Goal: Transaction & Acquisition: Download file/media

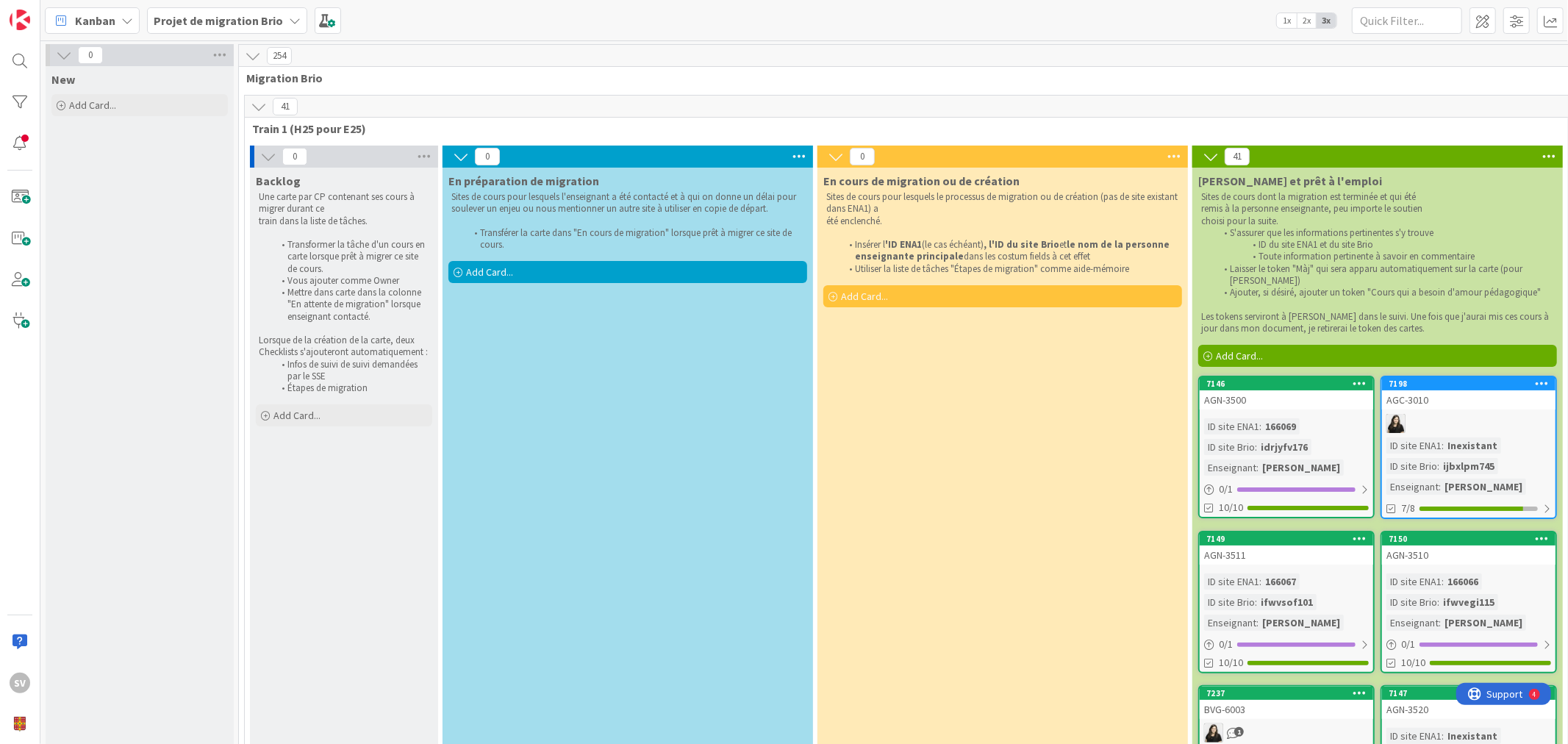
click at [1410, 417] on div at bounding box center [1469, 423] width 174 height 19
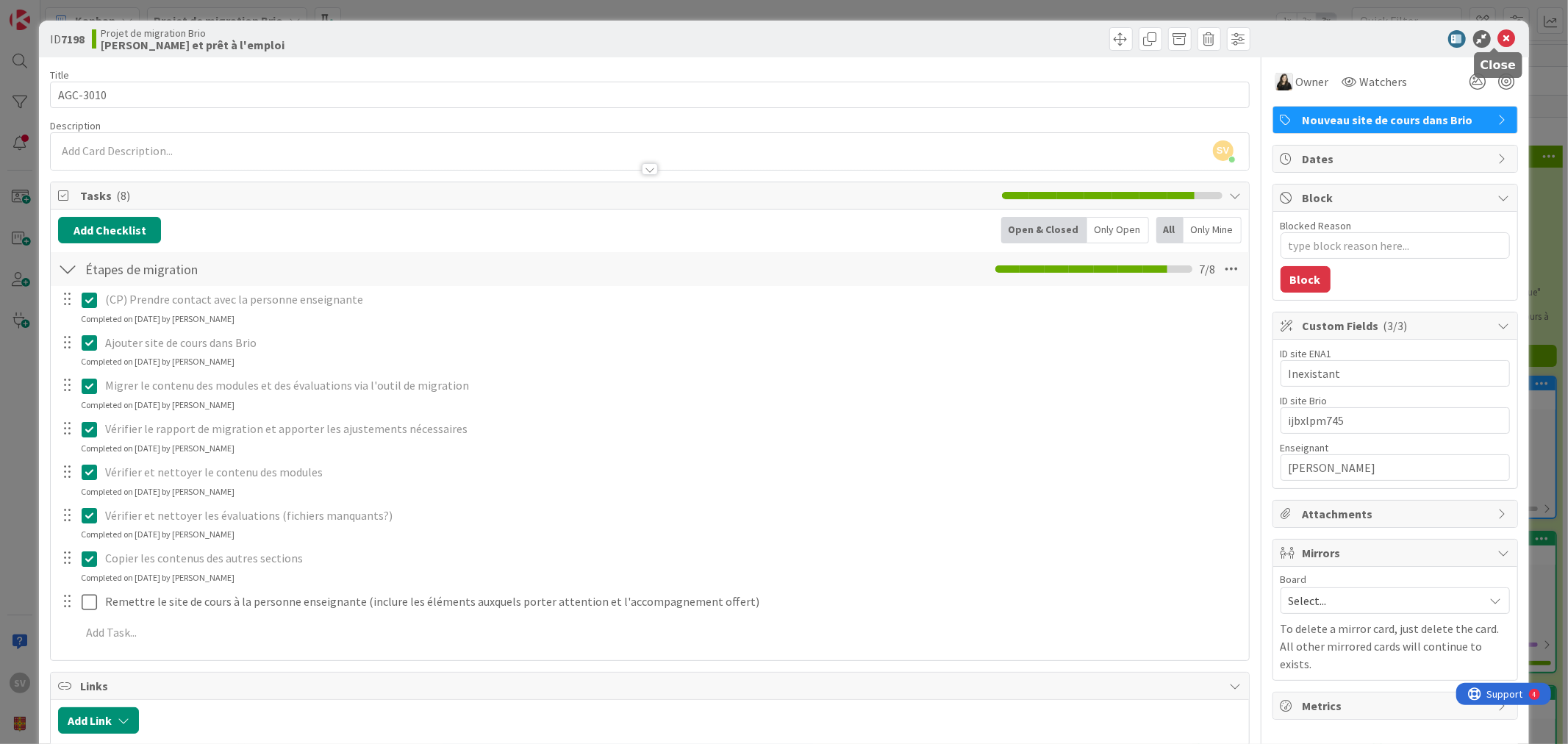
click at [1498, 37] on icon at bounding box center [1506, 39] width 18 height 18
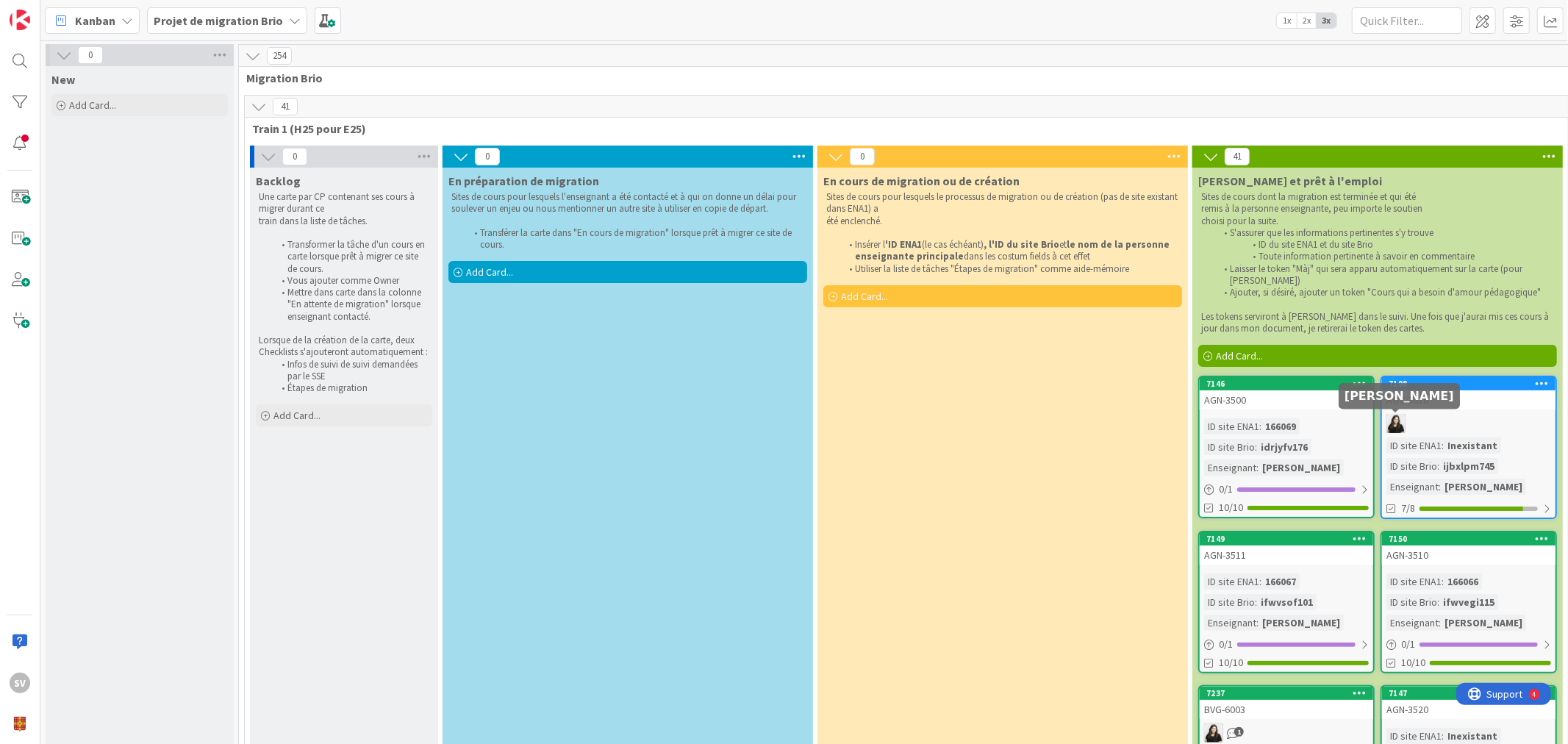
click at [1397, 421] on img at bounding box center [1395, 423] width 19 height 19
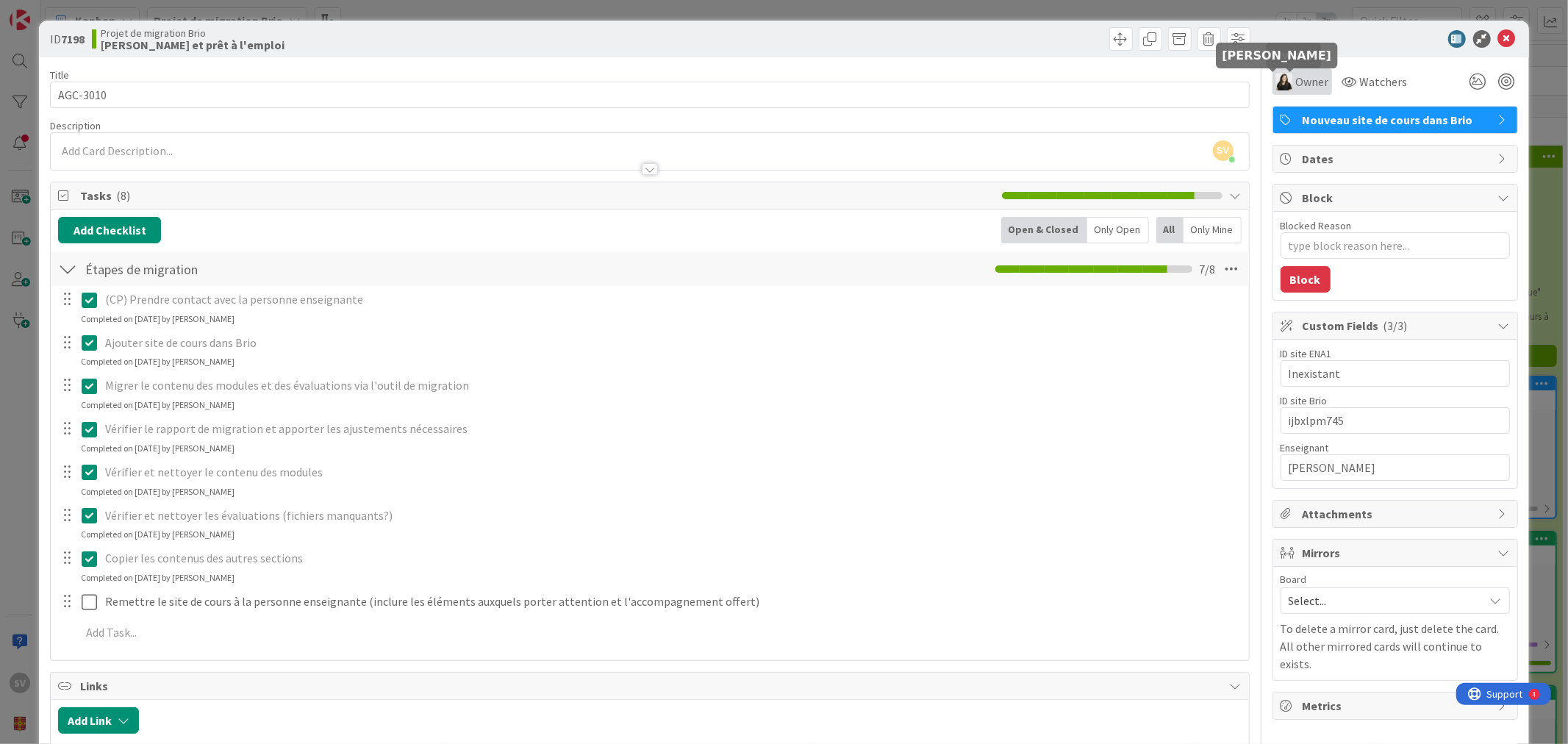
click at [1281, 78] on img at bounding box center [1284, 81] width 18 height 18
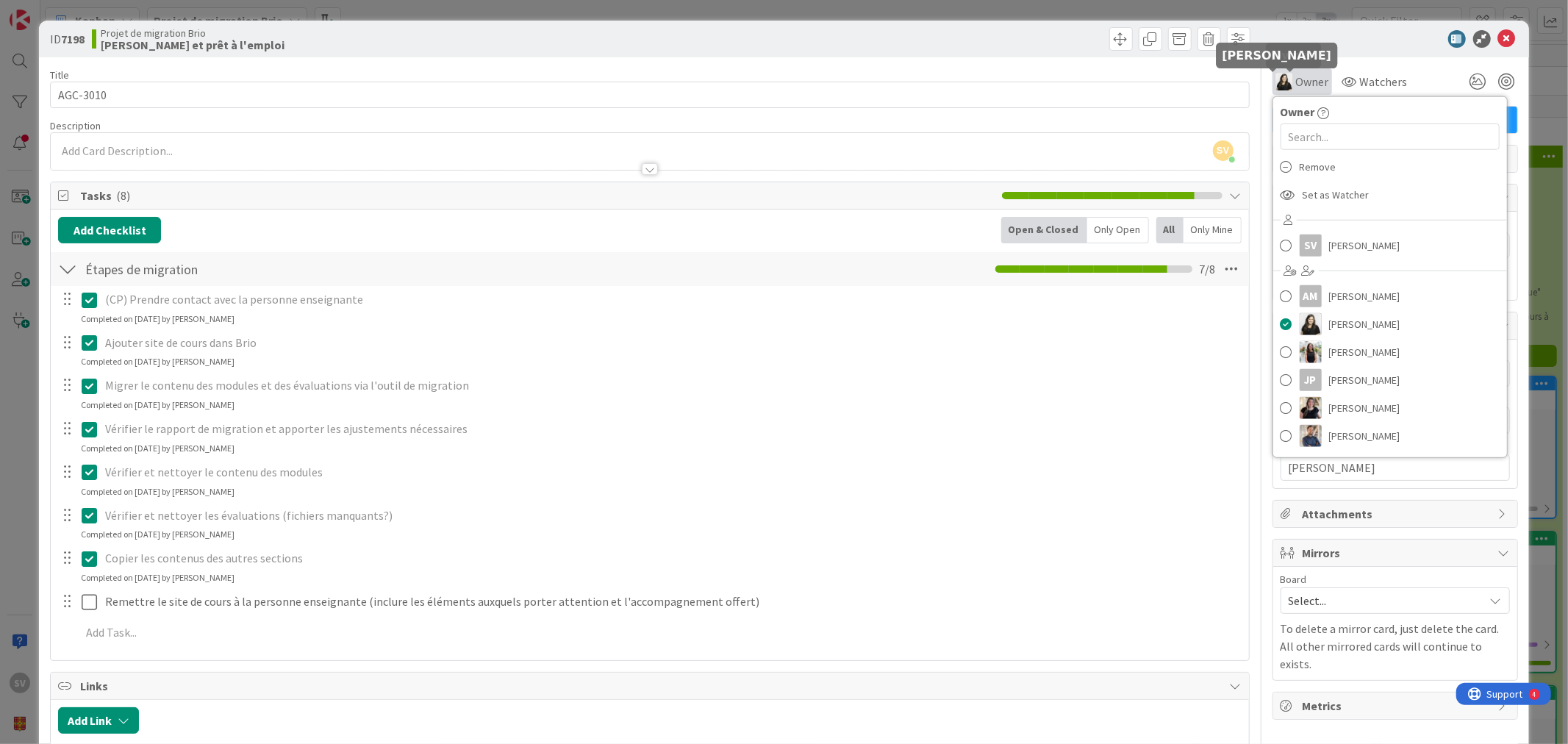
type textarea "x"
click at [1281, 78] on img at bounding box center [1284, 81] width 18 height 18
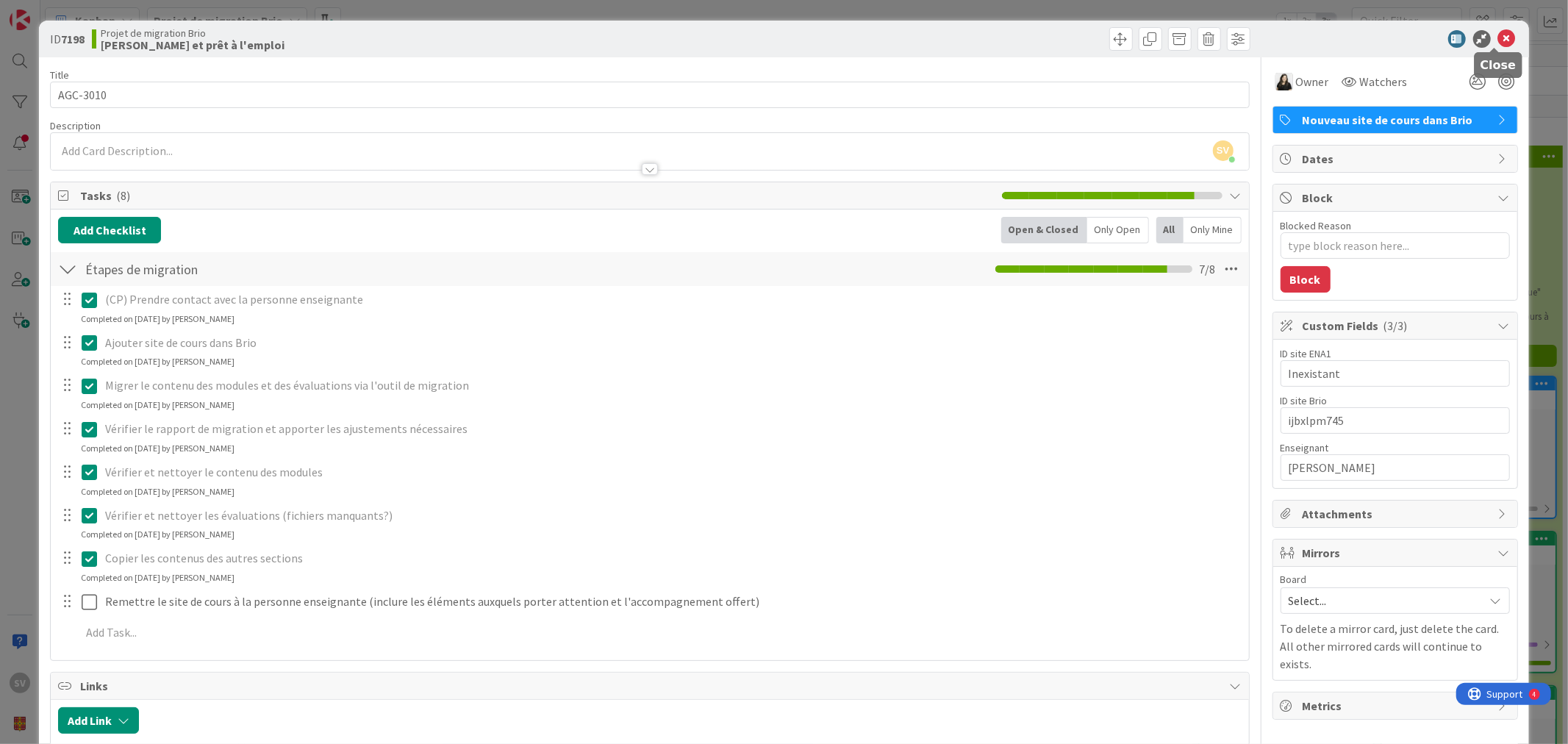
click at [1500, 39] on icon at bounding box center [1506, 39] width 18 height 18
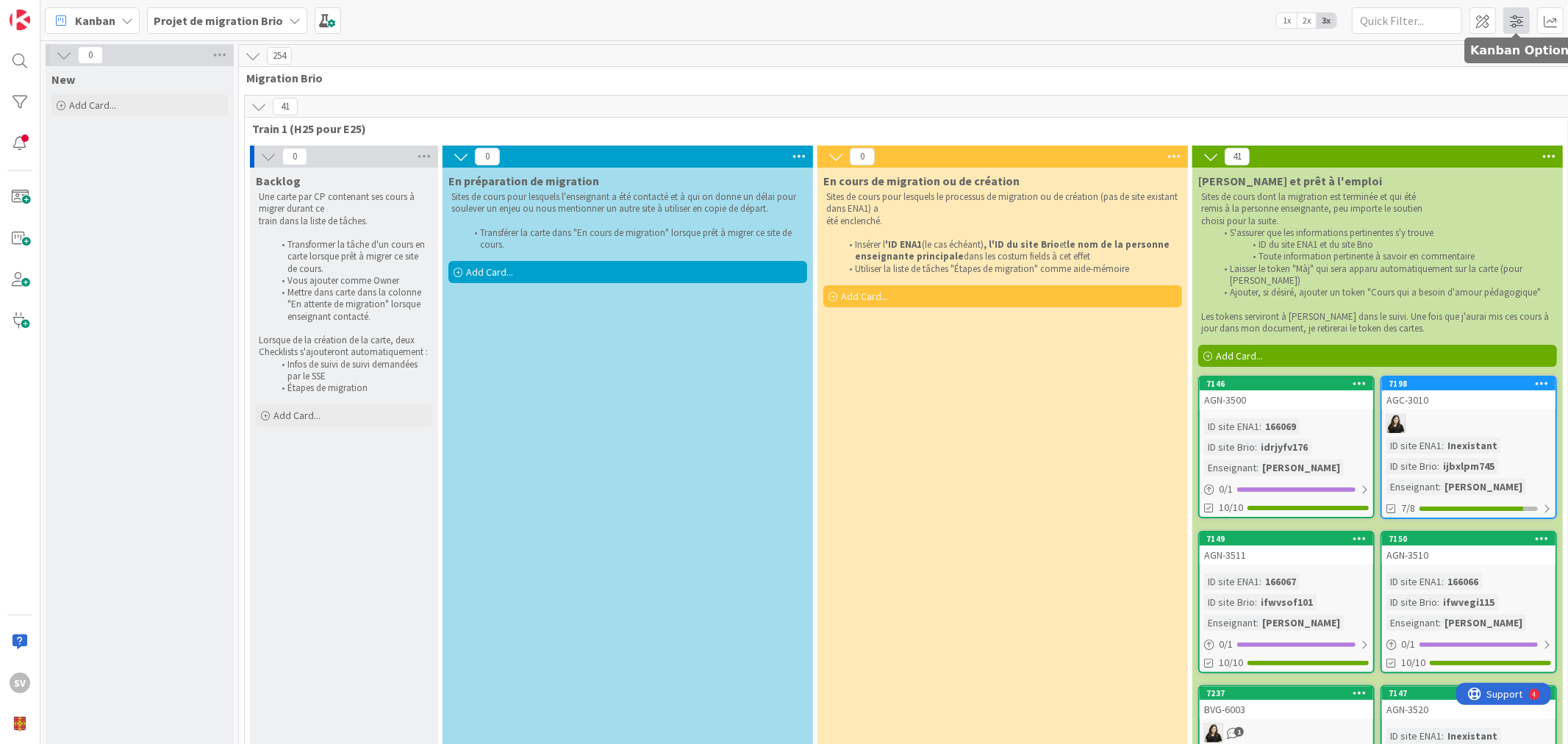
click at [1520, 17] on span at bounding box center [1516, 20] width 26 height 26
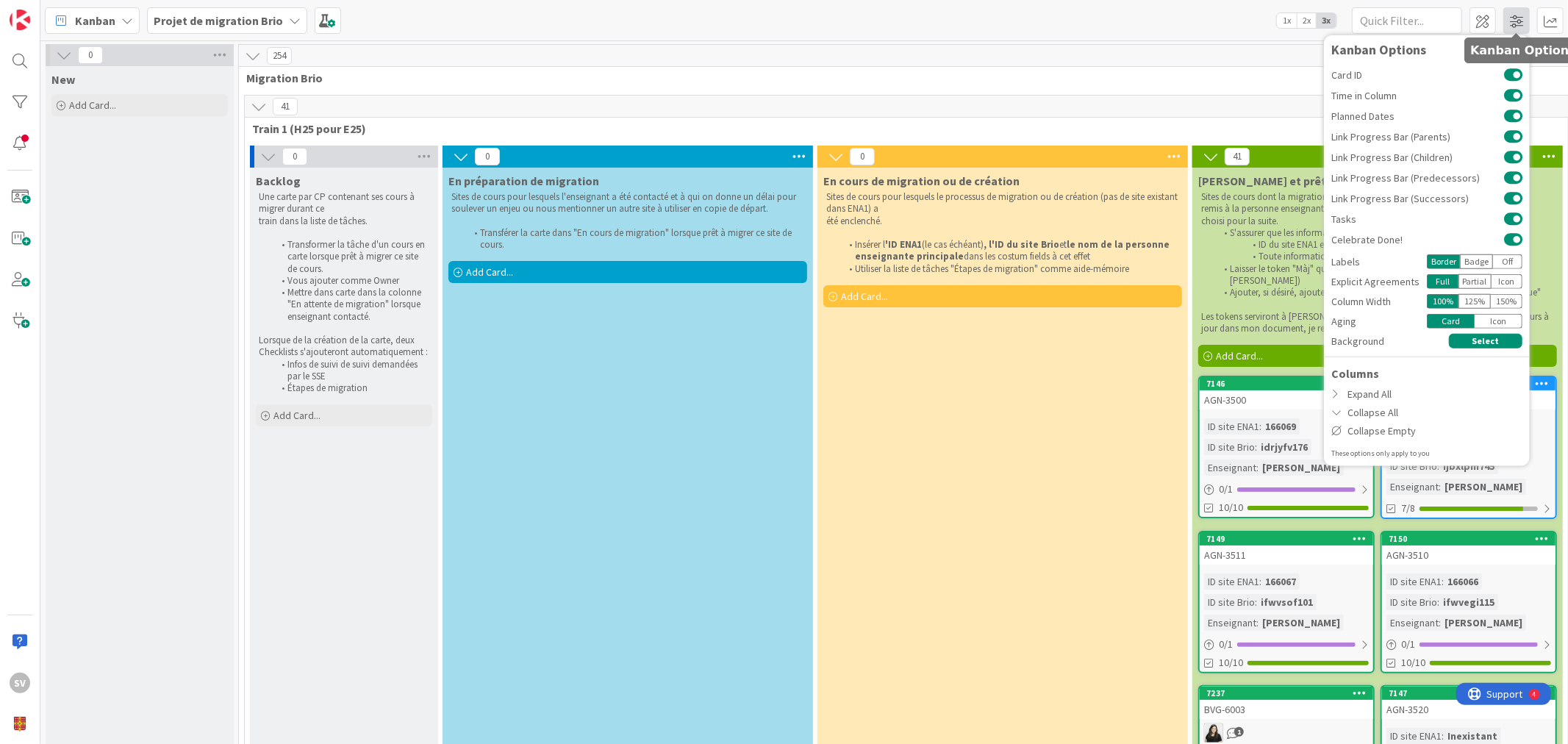
click at [1520, 17] on span at bounding box center [1516, 20] width 26 height 26
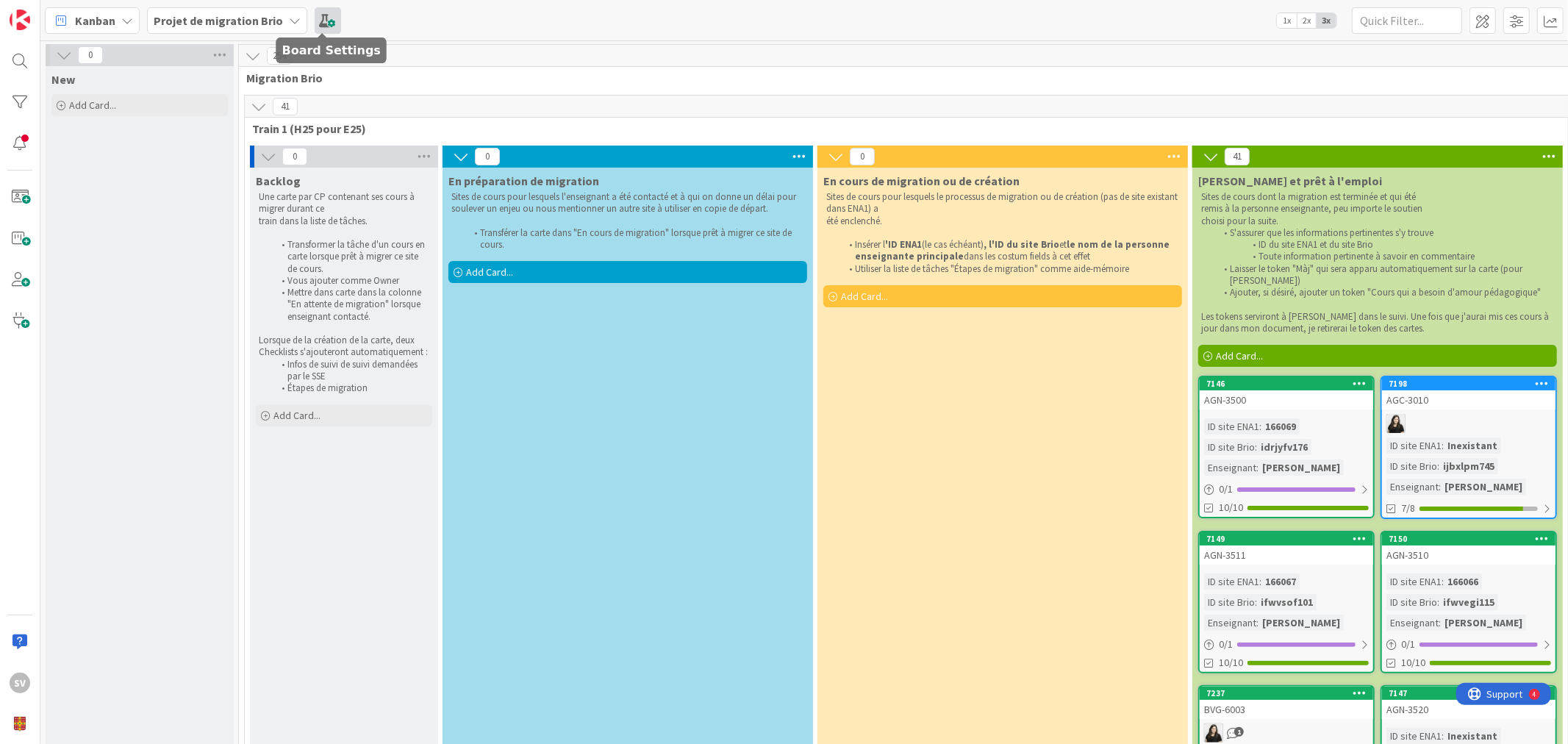
click at [322, 24] on span at bounding box center [327, 20] width 26 height 26
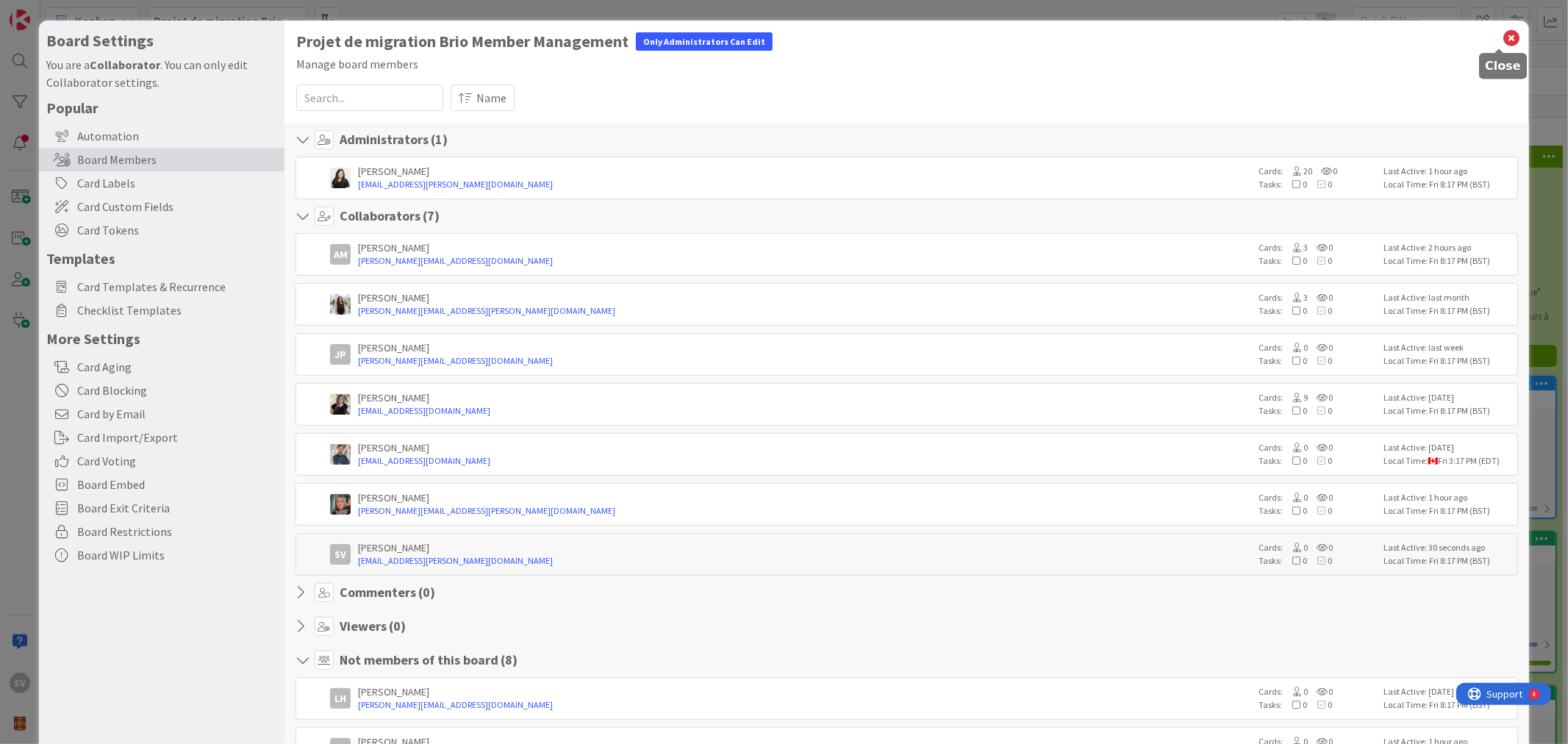
click at [1502, 35] on icon at bounding box center [1512, 38] width 19 height 20
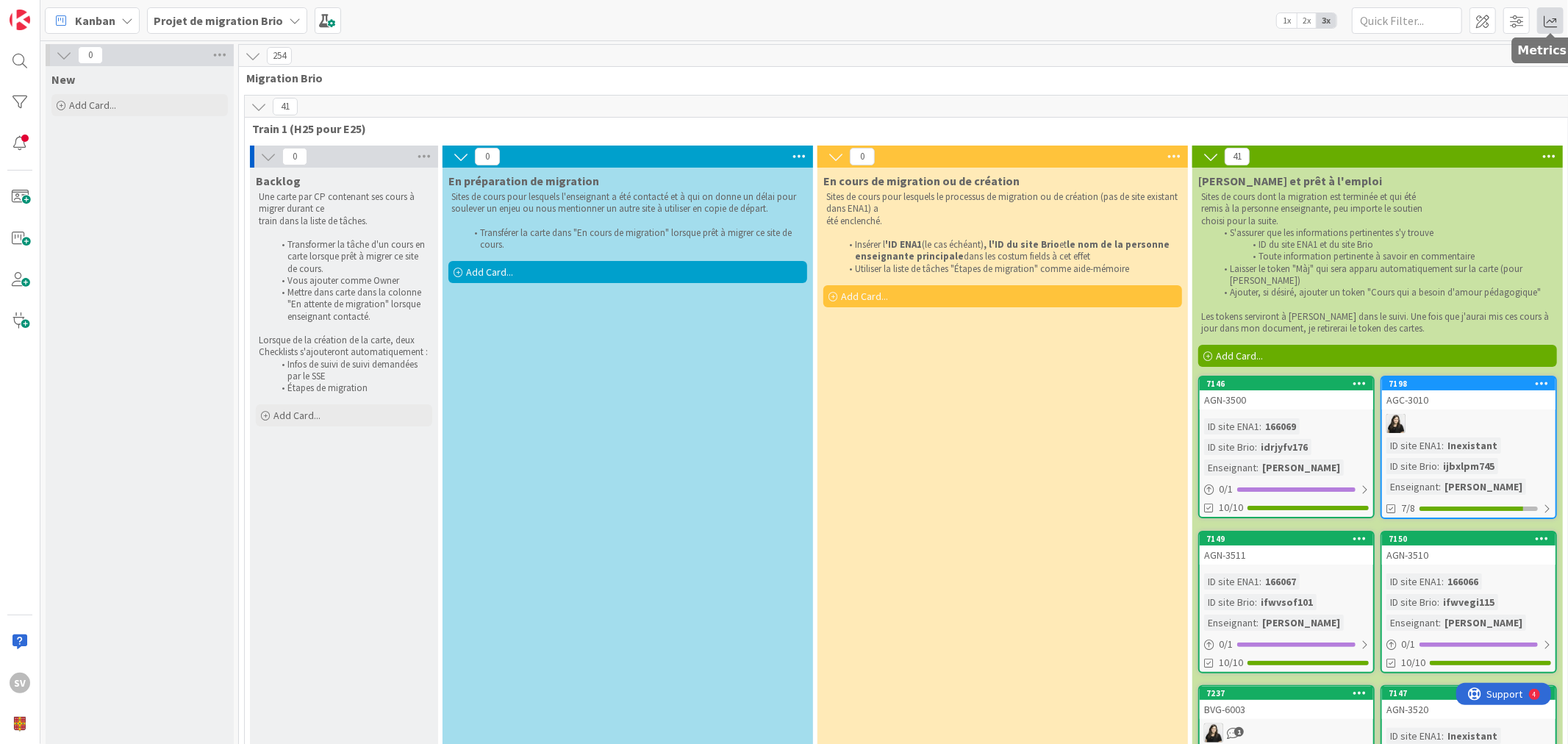
click at [1540, 22] on span at bounding box center [1549, 20] width 26 height 26
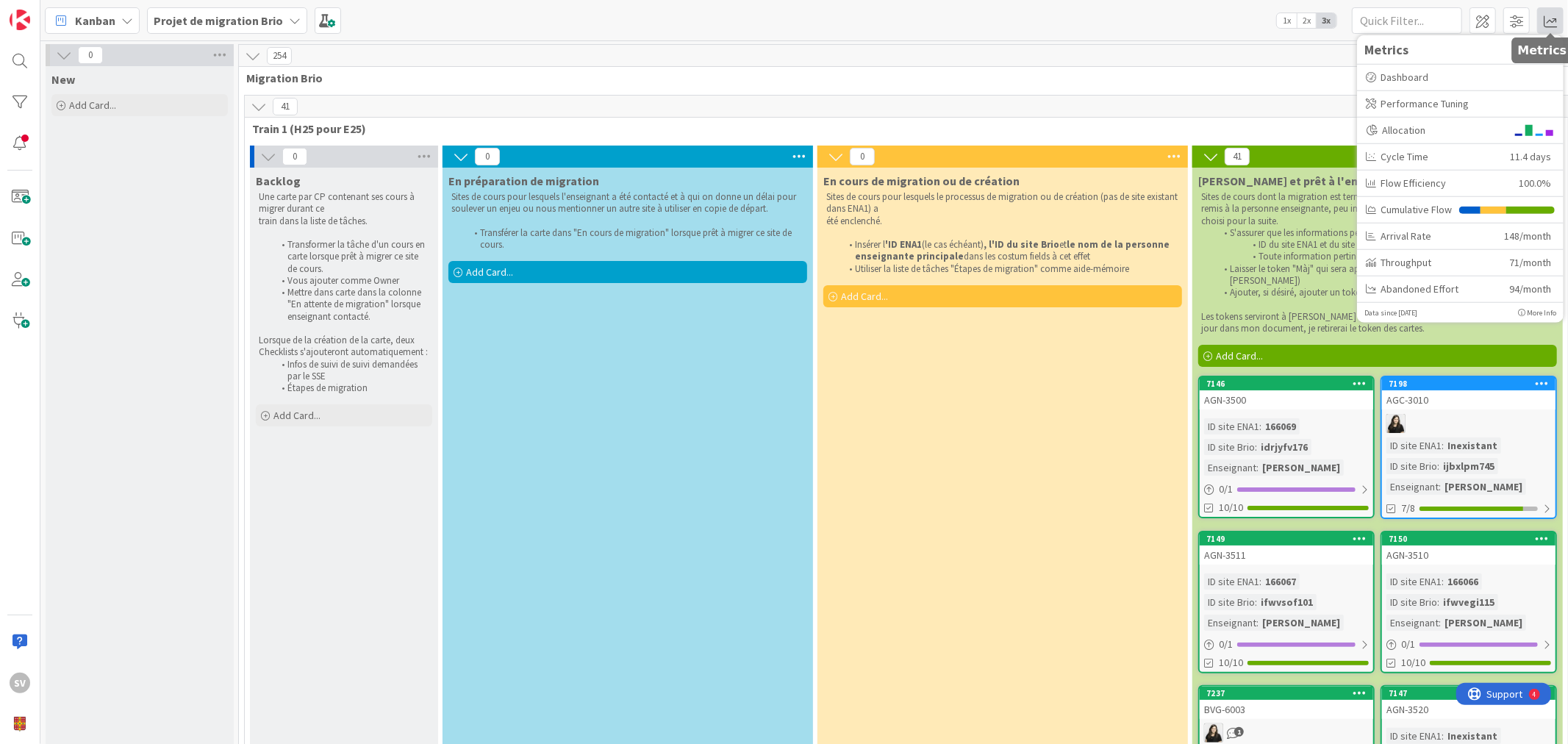
click at [1540, 22] on span at bounding box center [1549, 20] width 26 height 26
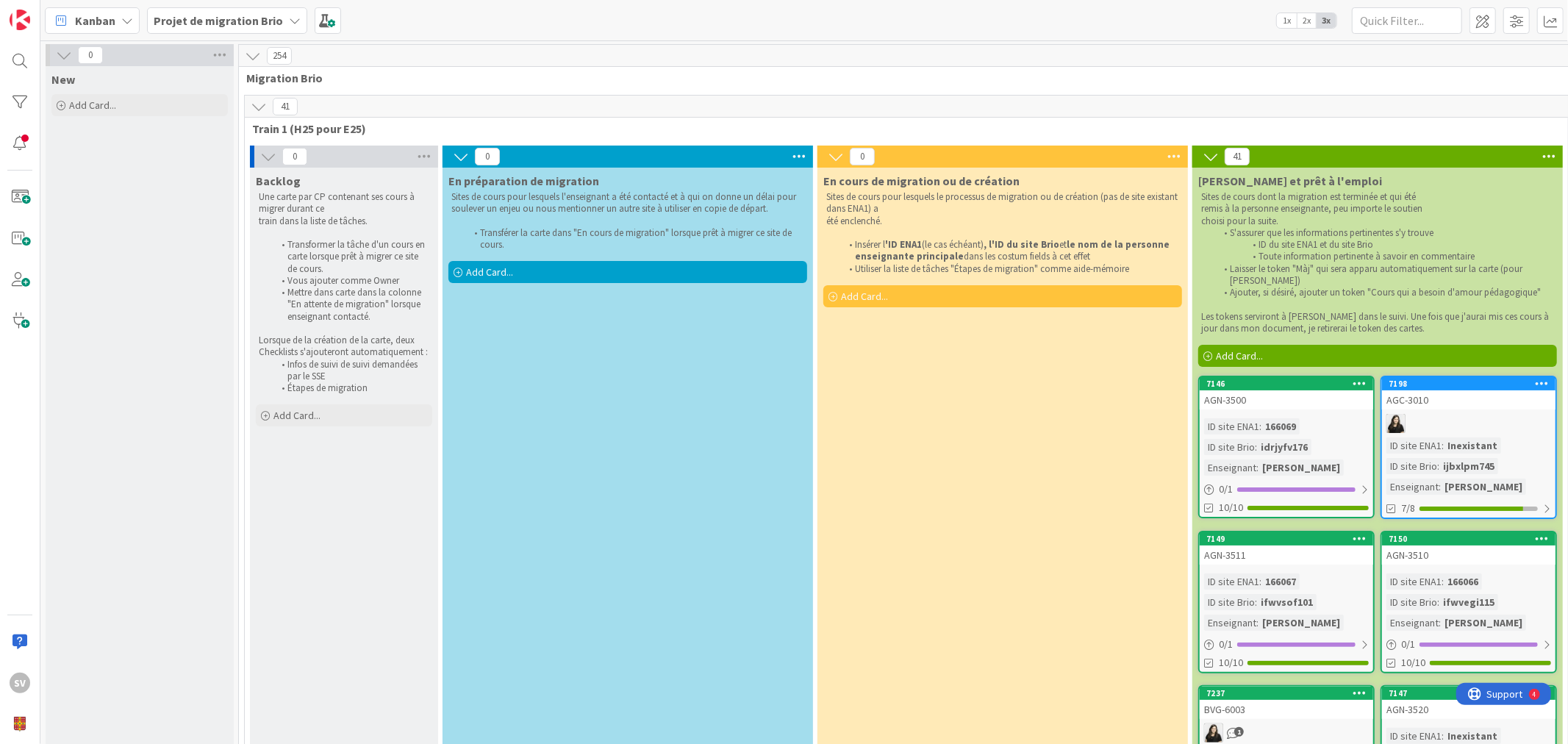
click at [97, 13] on span "Kanban" at bounding box center [95, 20] width 40 height 18
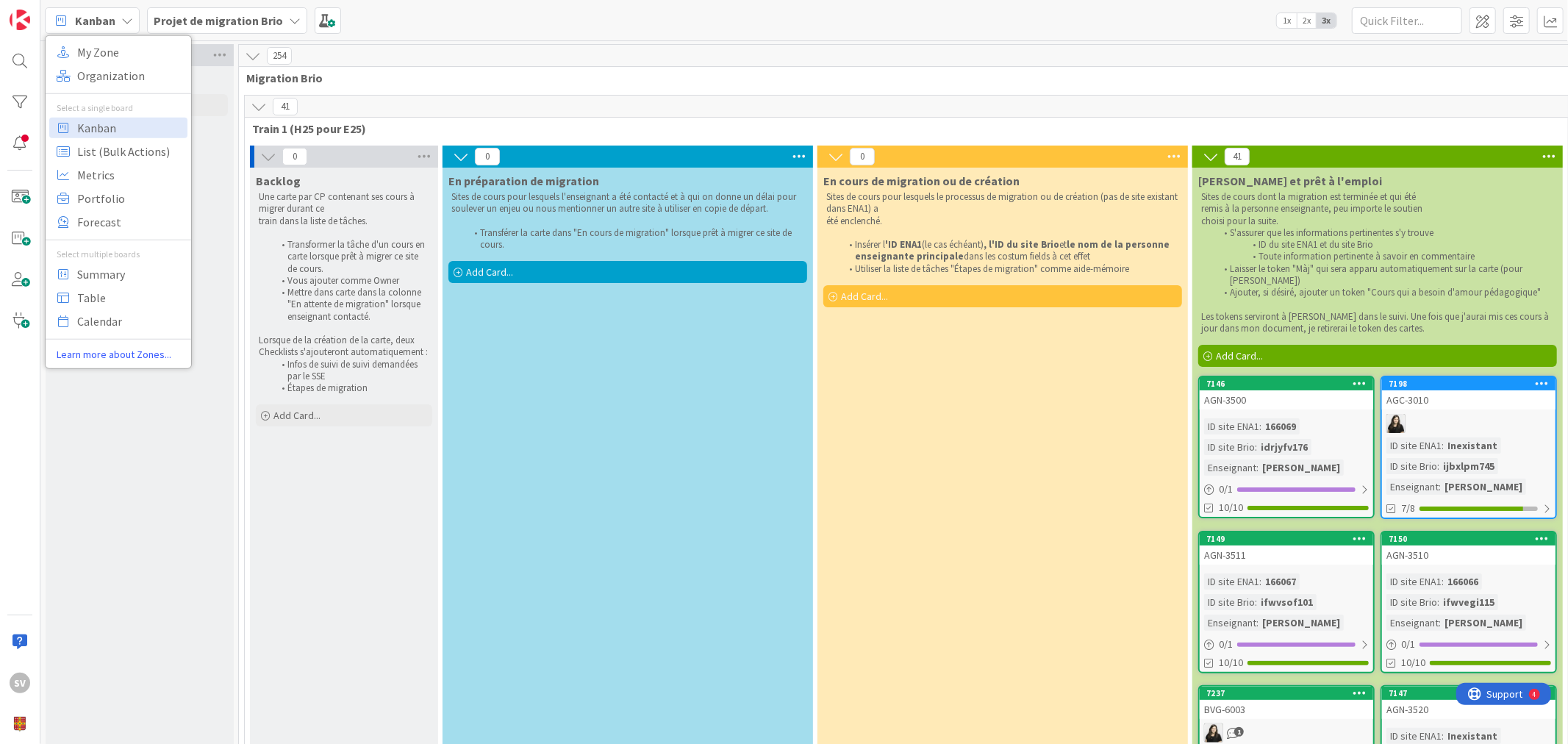
click at [198, 14] on b "Projet de migration Brio" at bounding box center [217, 20] width 129 height 14
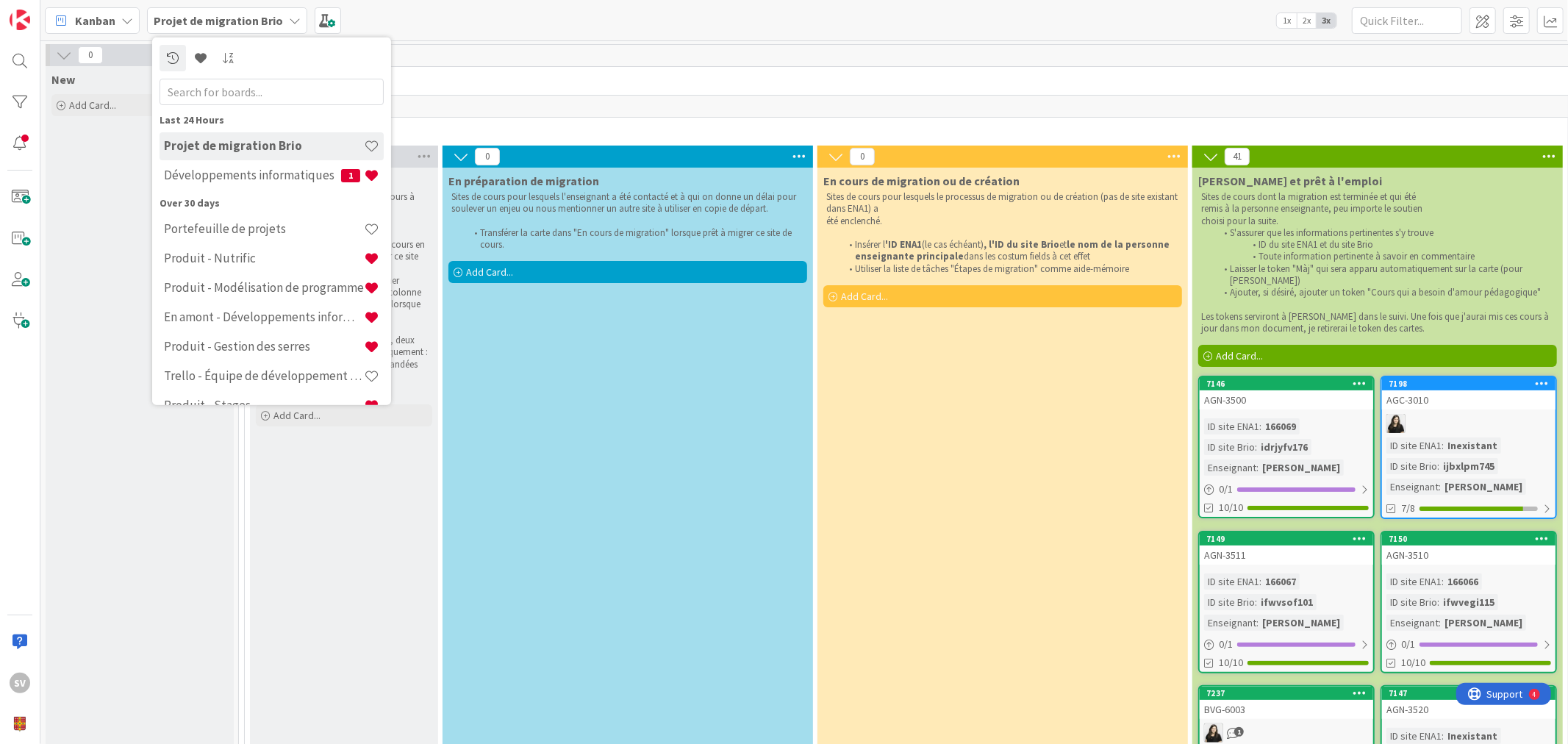
click at [198, 14] on b "Projet de migration Brio" at bounding box center [217, 20] width 129 height 14
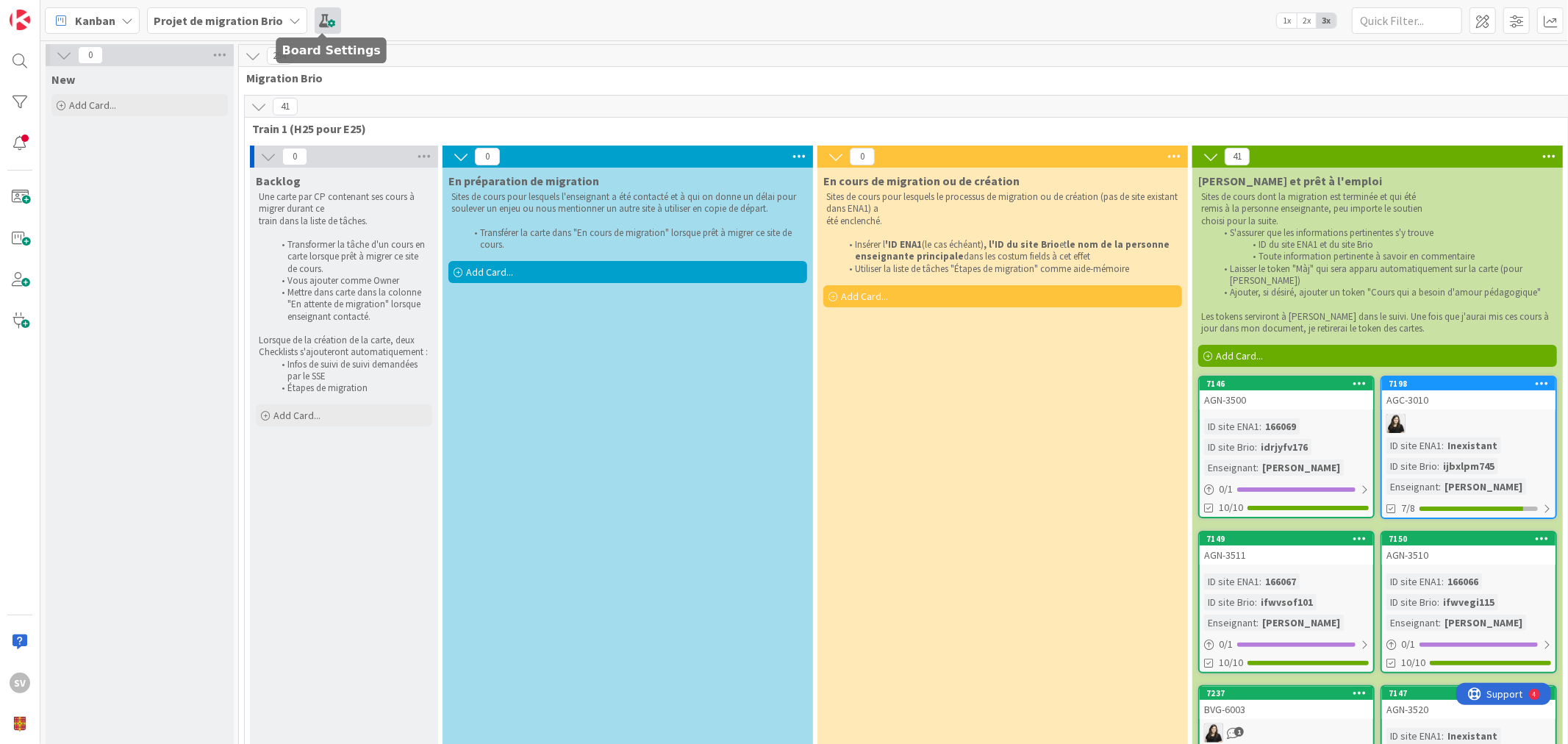
click at [320, 12] on span at bounding box center [327, 20] width 26 height 26
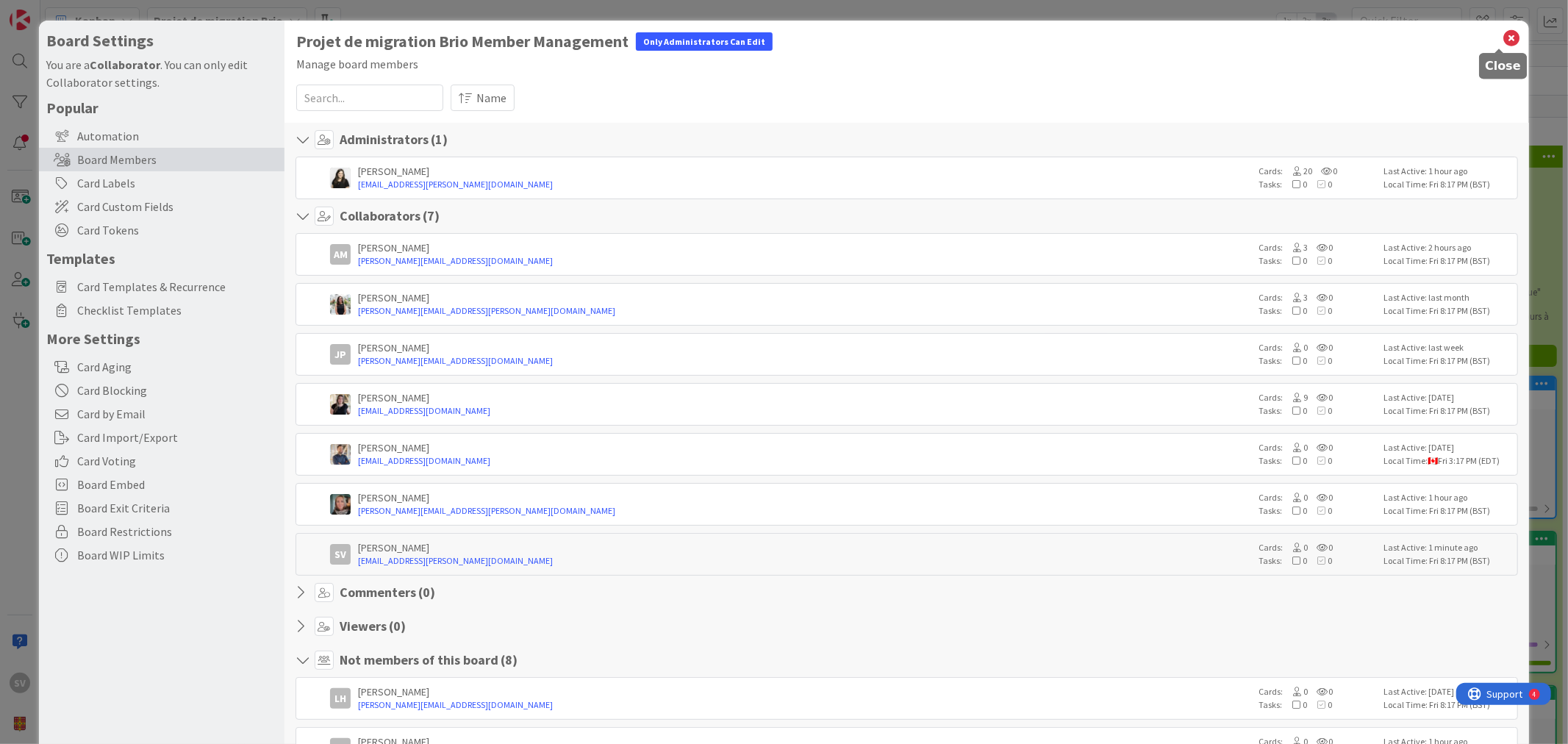
click at [1502, 31] on icon at bounding box center [1512, 38] width 19 height 20
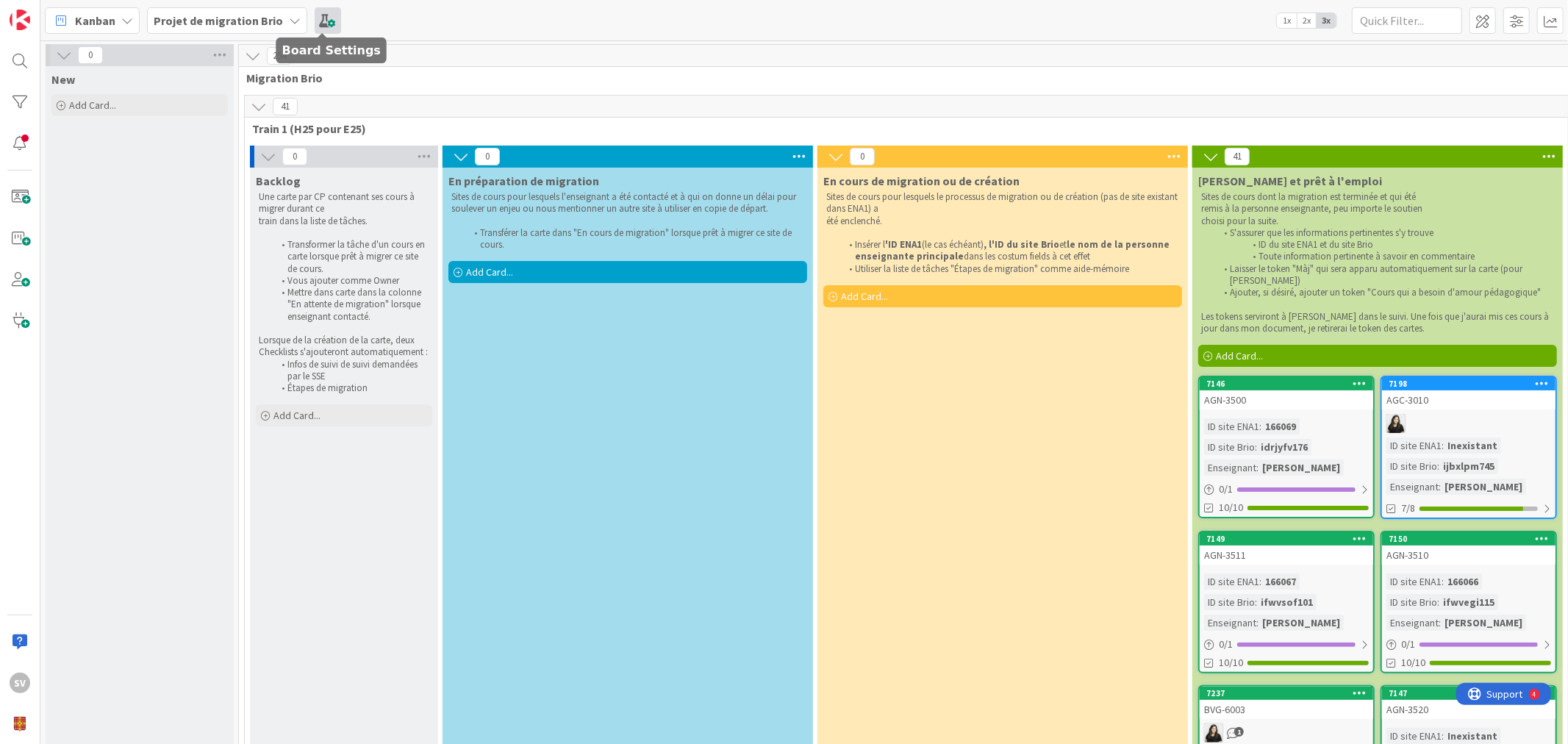
click at [320, 17] on span at bounding box center [327, 20] width 26 height 26
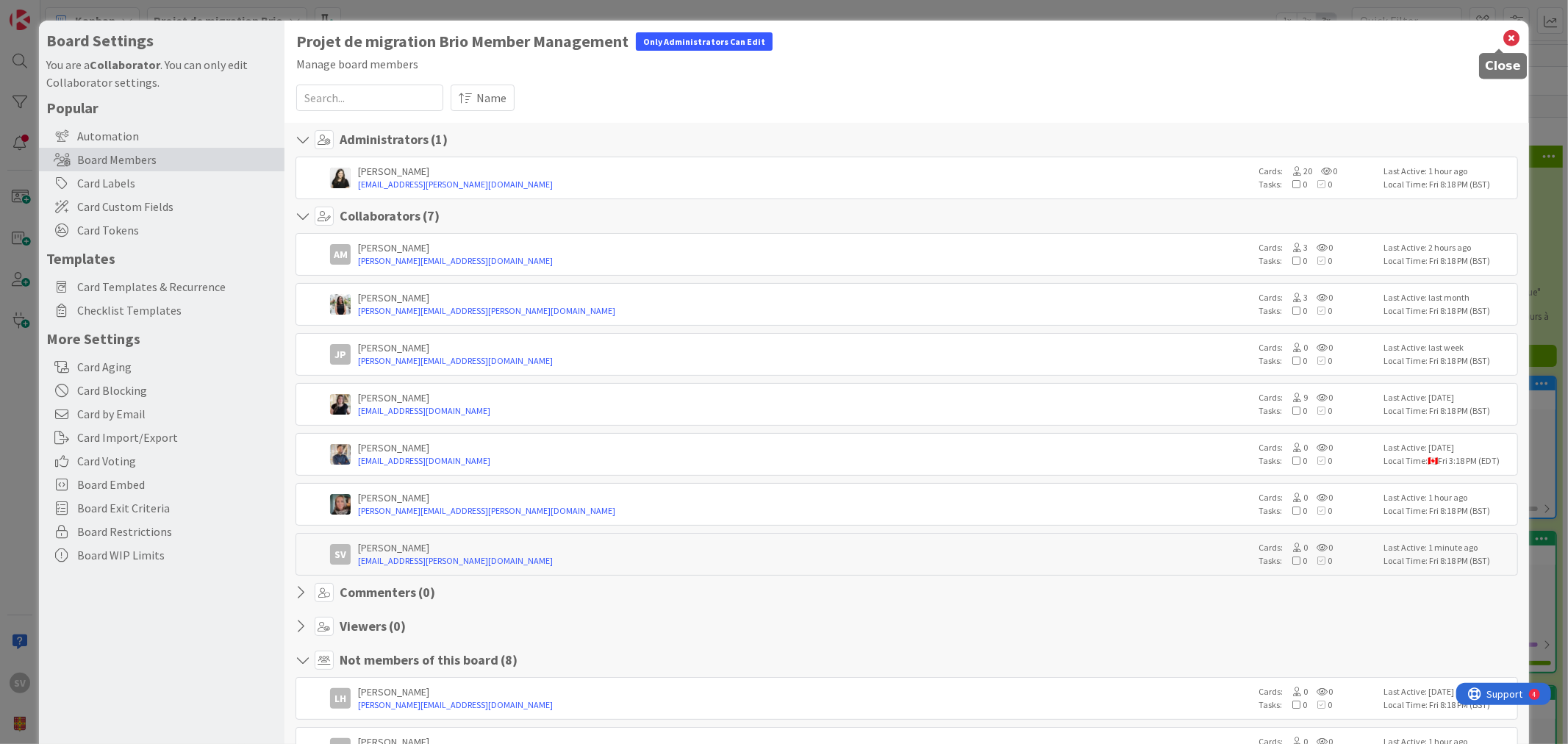
click at [1502, 37] on icon at bounding box center [1512, 38] width 19 height 20
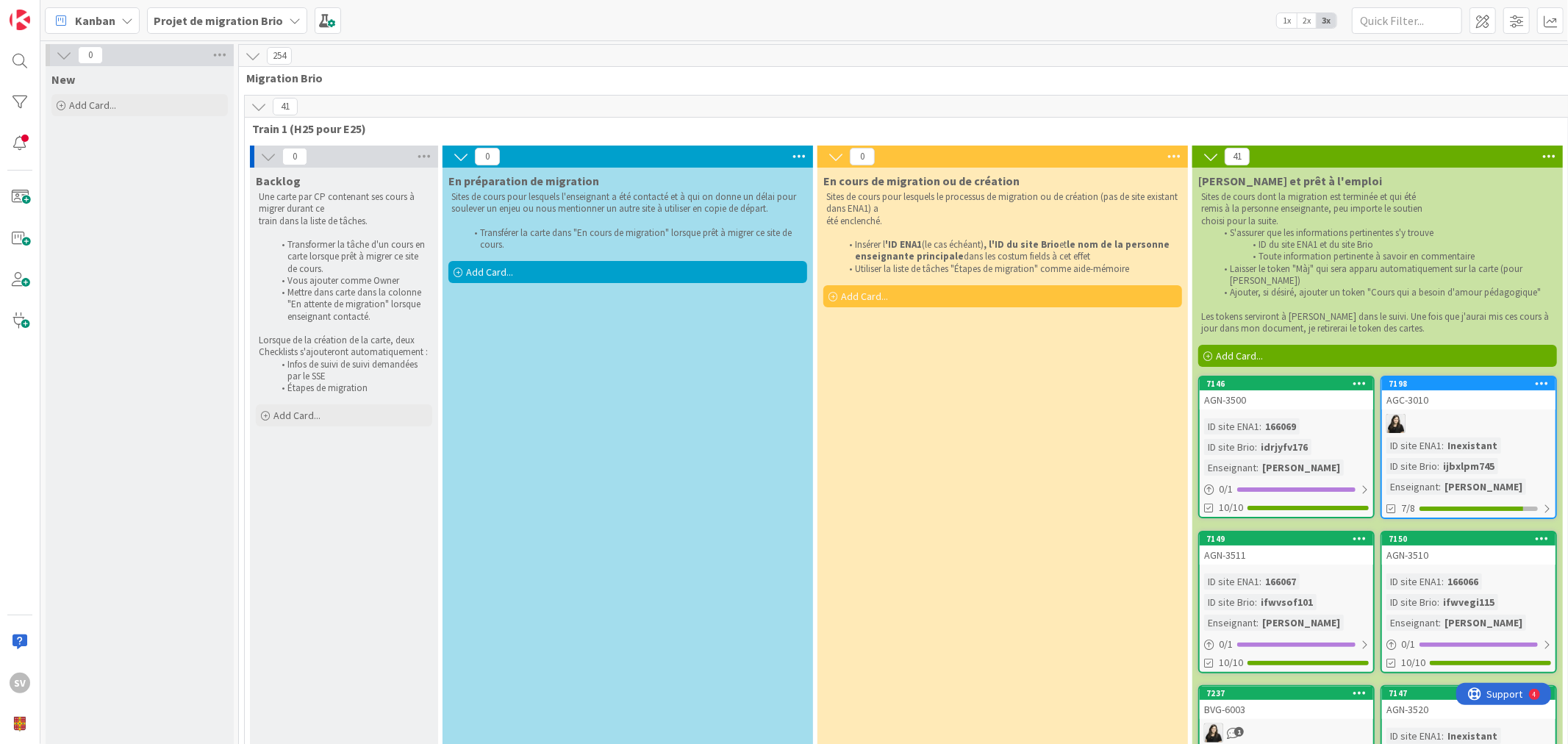
click at [128, 26] on div "Kanban" at bounding box center [92, 20] width 94 height 26
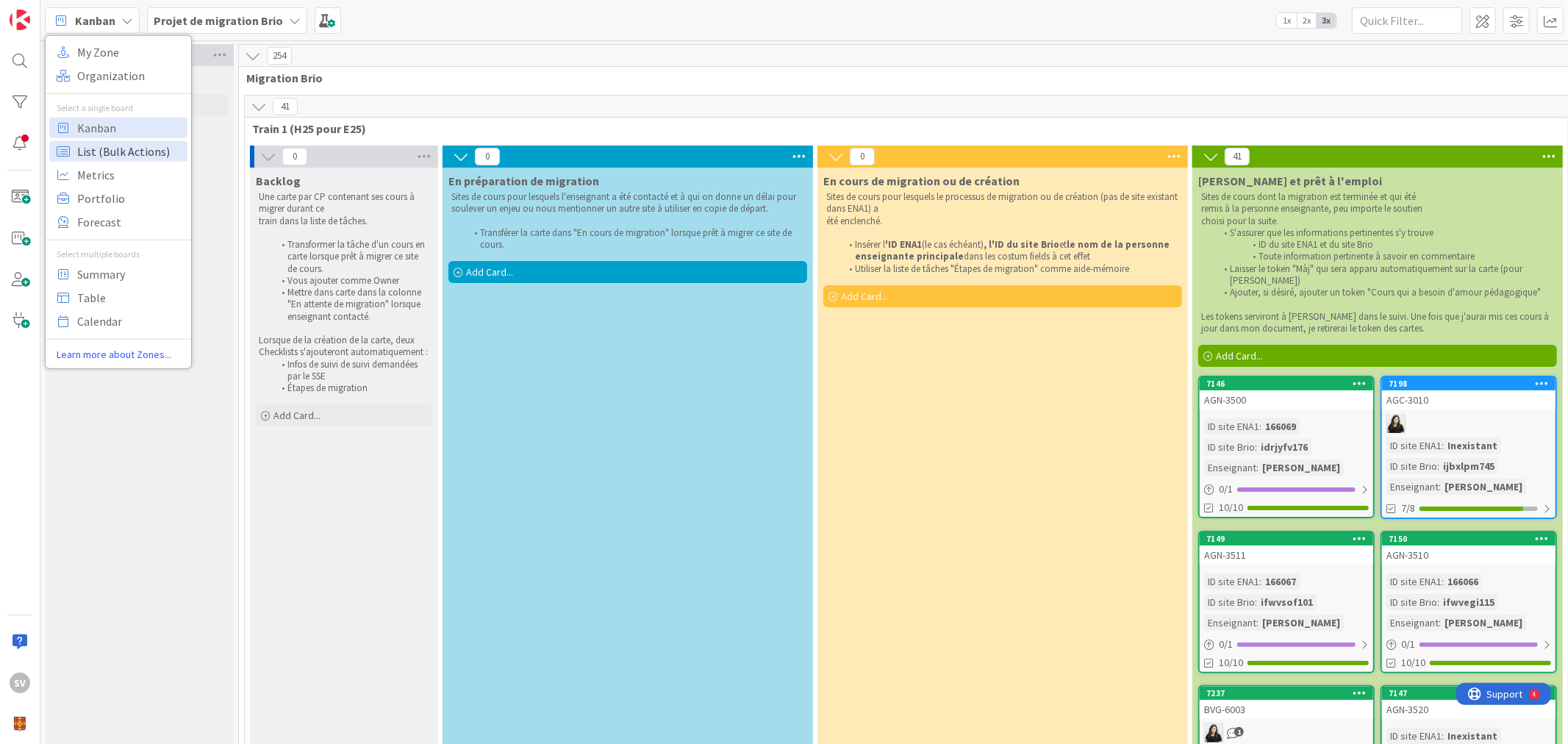
click at [112, 155] on span "List (Bulk Actions)" at bounding box center [131, 151] width 106 height 22
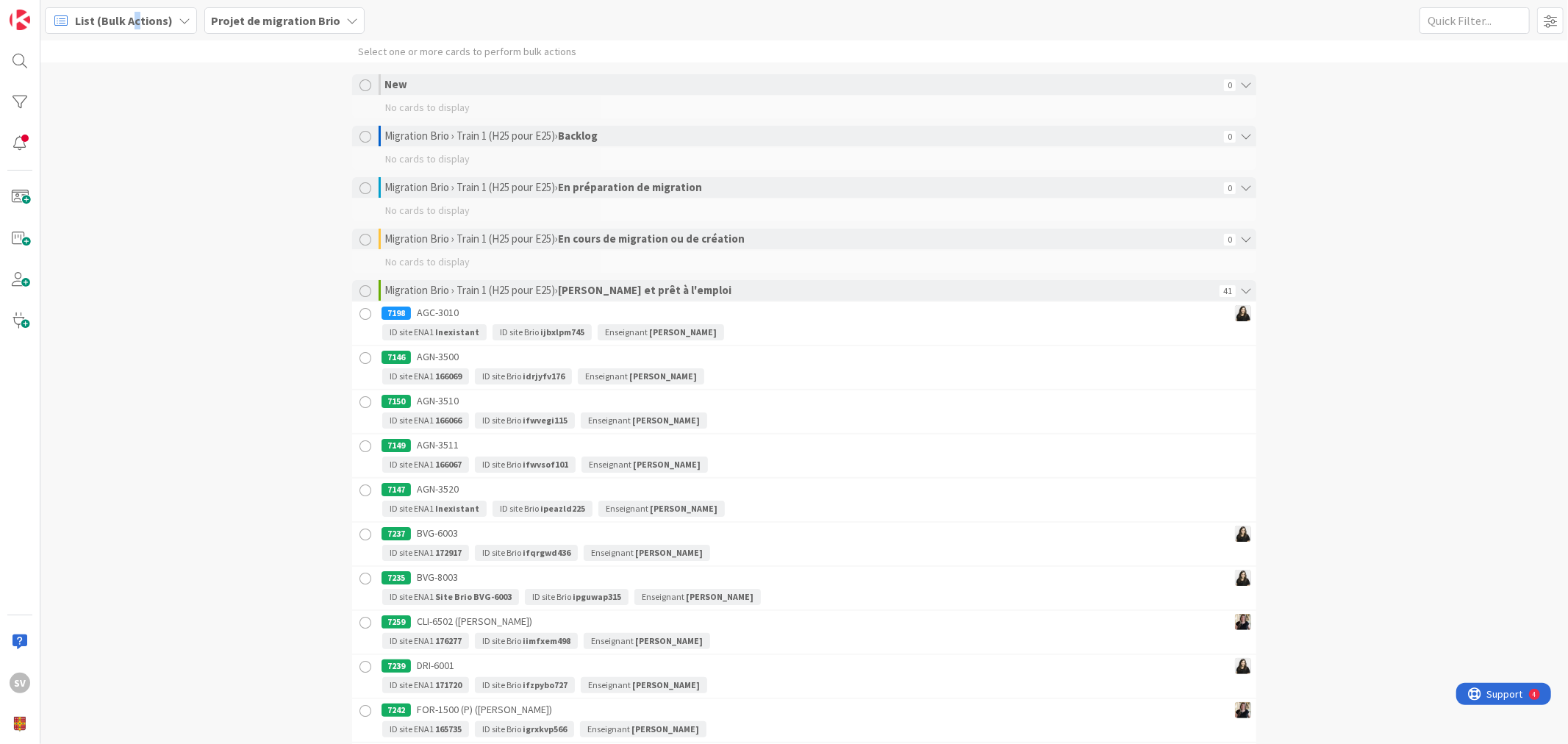
click at [137, 24] on span "List (Bulk Actions)" at bounding box center [124, 20] width 98 height 18
click at [120, 295] on span "Table" at bounding box center [131, 297] width 106 height 22
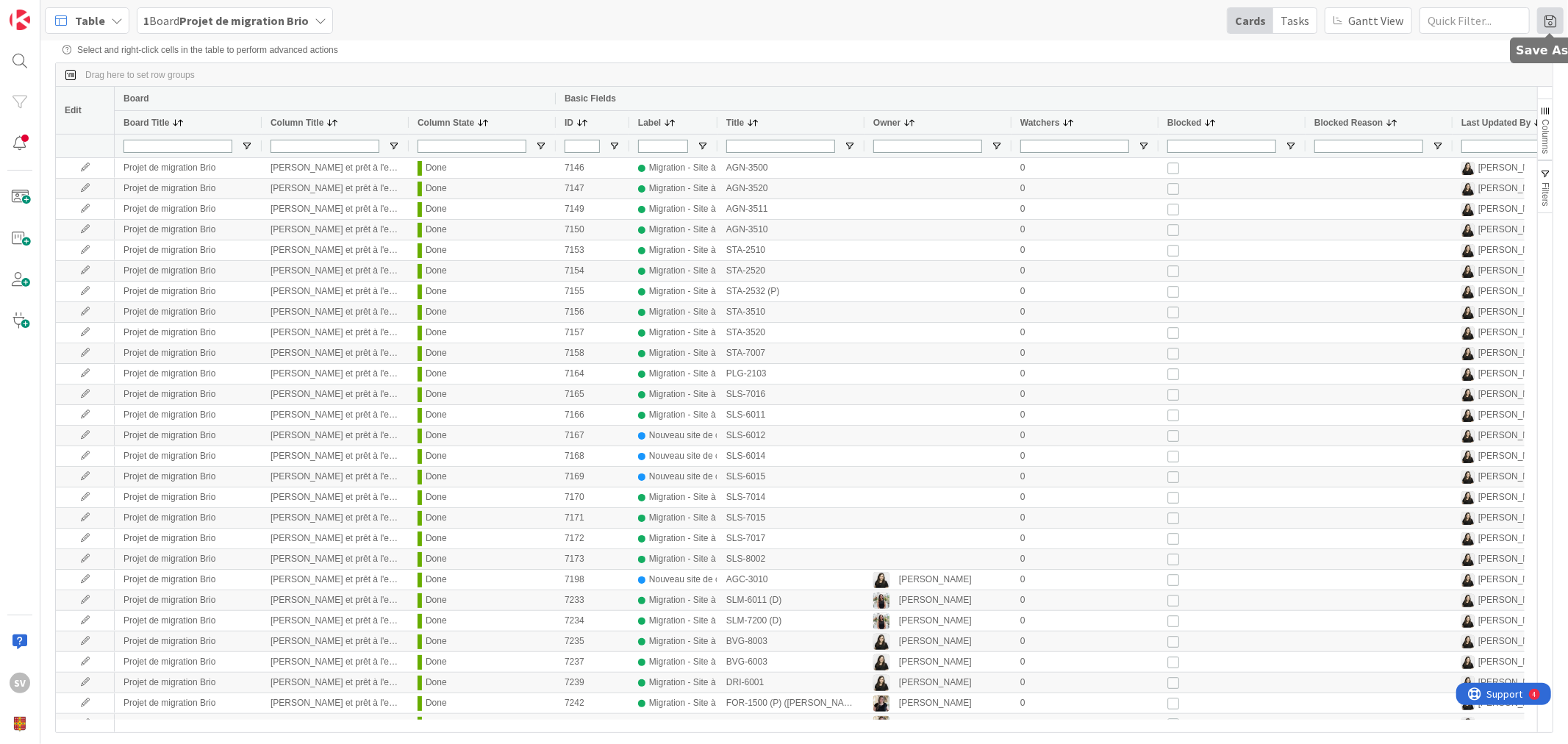
click at [1544, 20] on span at bounding box center [1549, 20] width 26 height 26
click at [1465, 78] on input at bounding box center [1471, 77] width 169 height 26
type input "aaa"
click at [1420, 105] on button "Save" at bounding box center [1409, 109] width 45 height 26
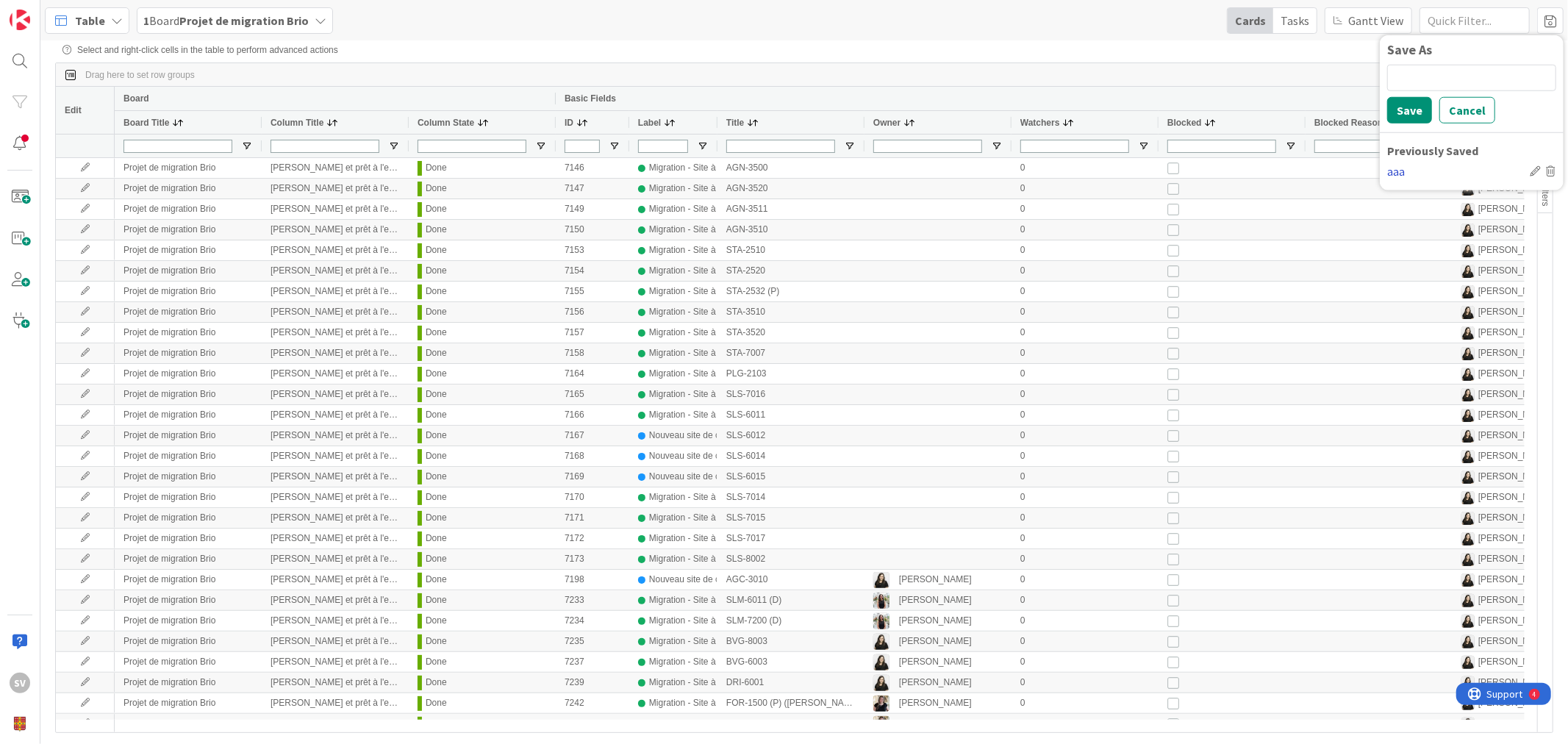
click at [1394, 168] on div "aaa" at bounding box center [1455, 170] width 137 height 18
click at [1399, 175] on div "aaa" at bounding box center [1455, 170] width 137 height 18
click at [1402, 174] on div "aaa" at bounding box center [1455, 170] width 137 height 18
click at [1472, 114] on button "Cancel" at bounding box center [1467, 109] width 56 height 26
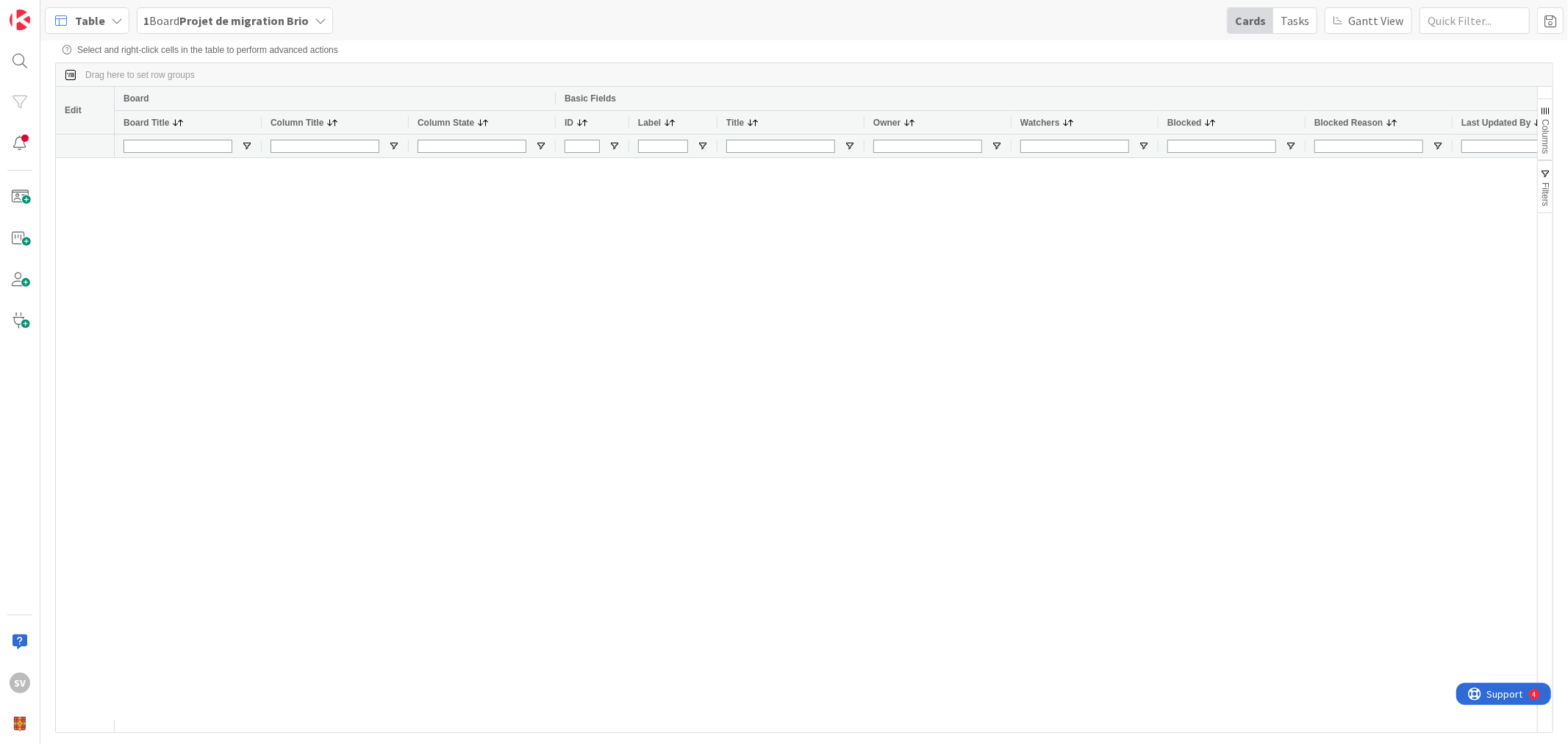
scroll to position [1525, 0]
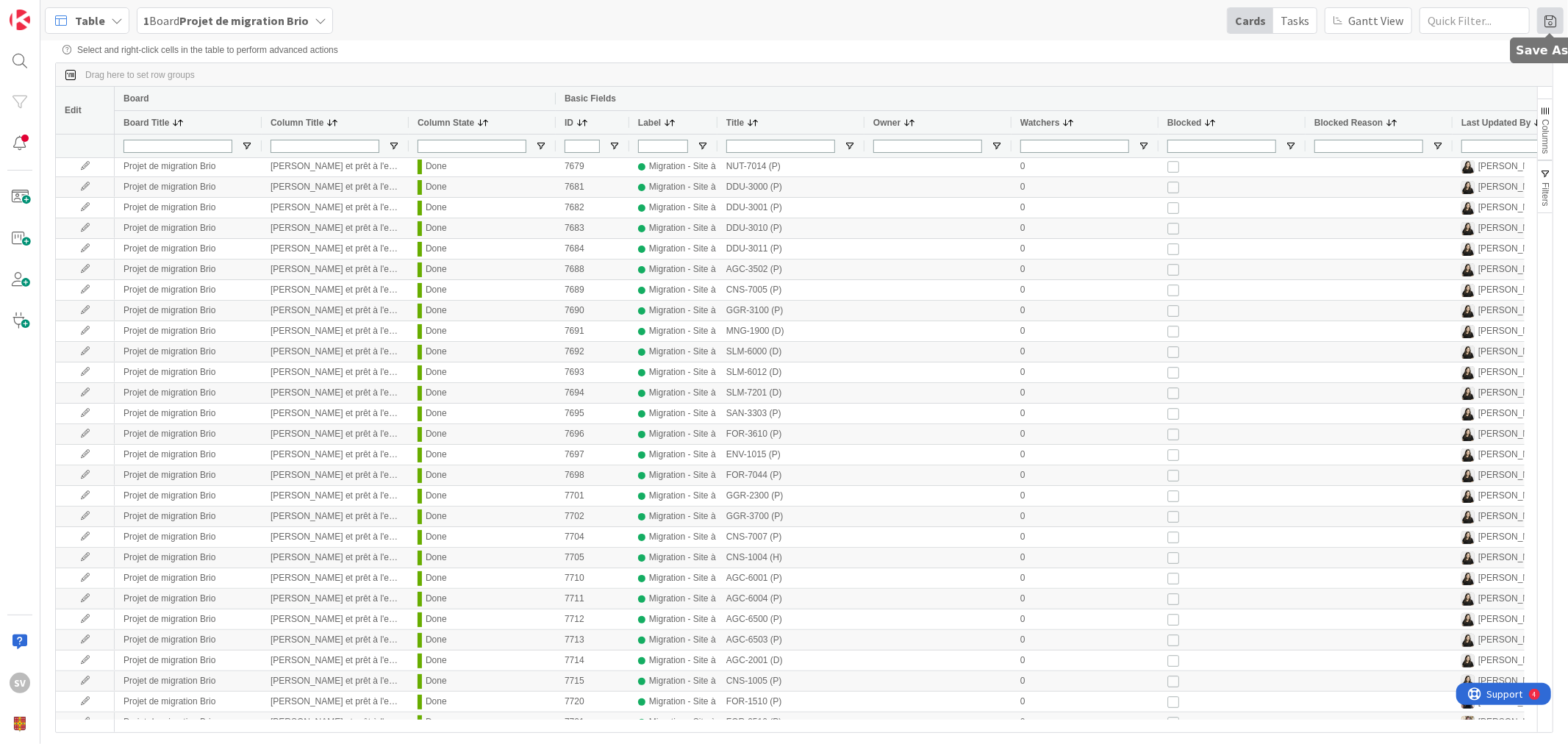
click at [1552, 22] on span at bounding box center [1549, 20] width 26 height 26
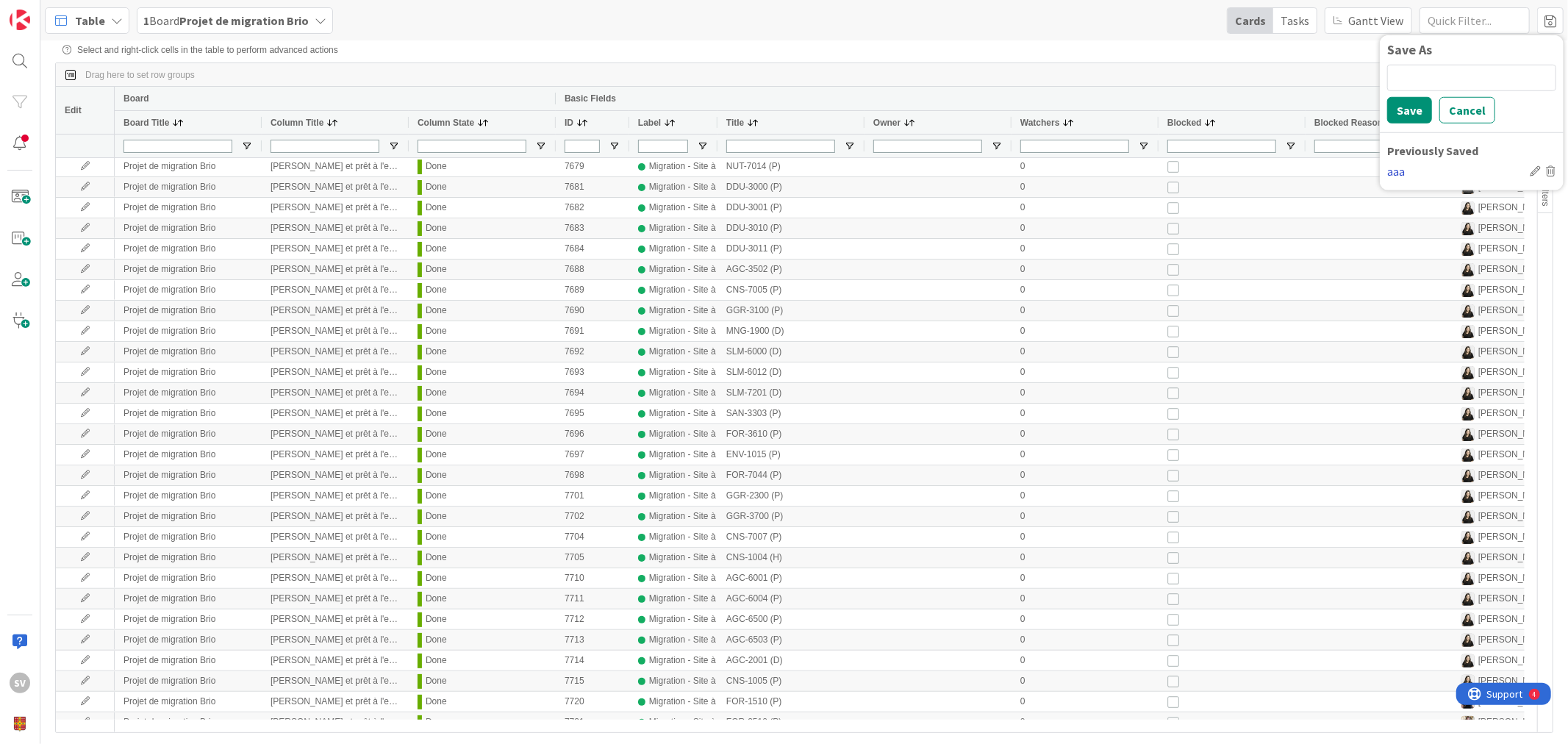
click at [1405, 172] on div "aaa" at bounding box center [1455, 170] width 137 height 18
click at [1535, 170] on icon at bounding box center [1534, 170] width 10 height 10
click at [1485, 170] on input "aaa" at bounding box center [1456, 170] width 138 height 22
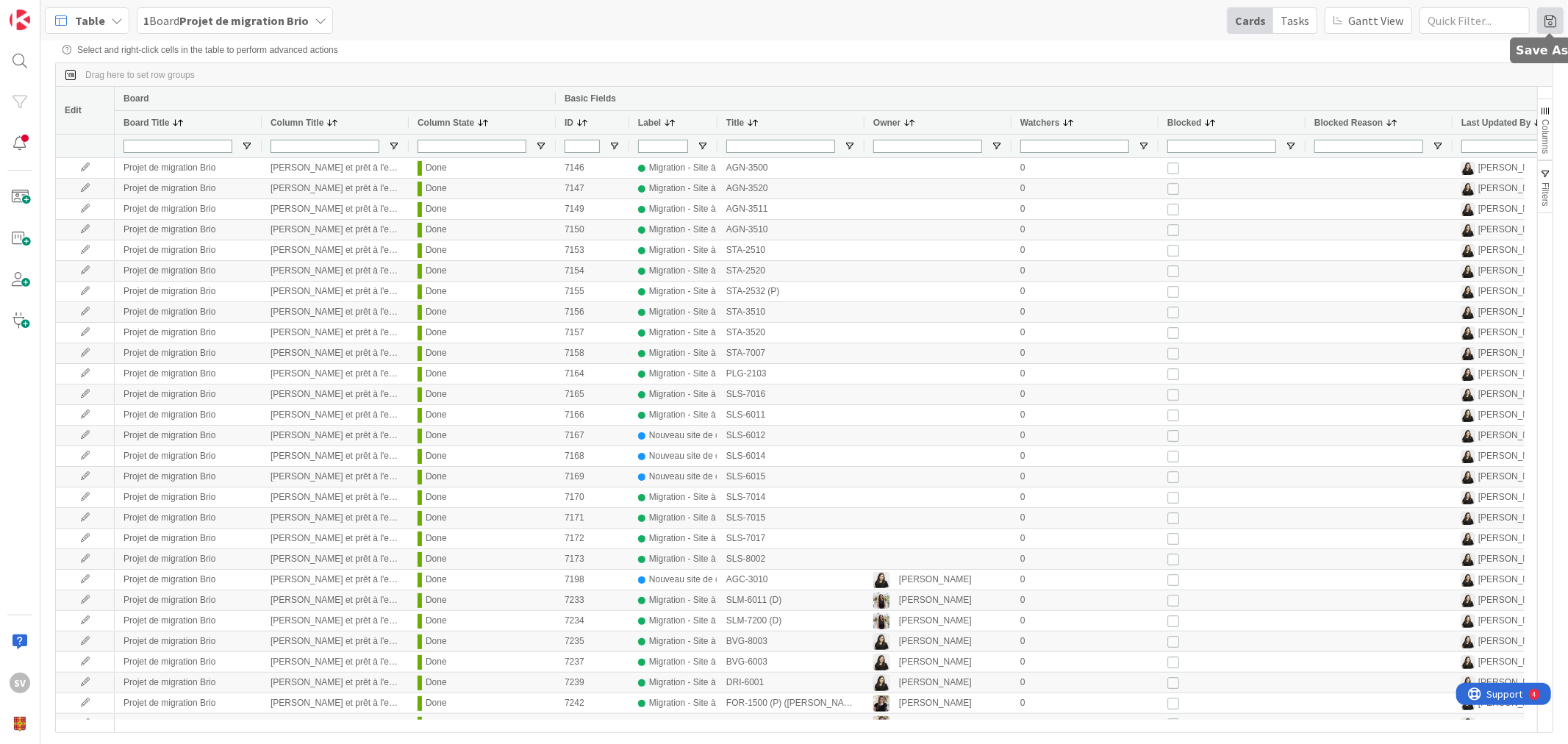
click at [1546, 17] on span at bounding box center [1549, 20] width 26 height 26
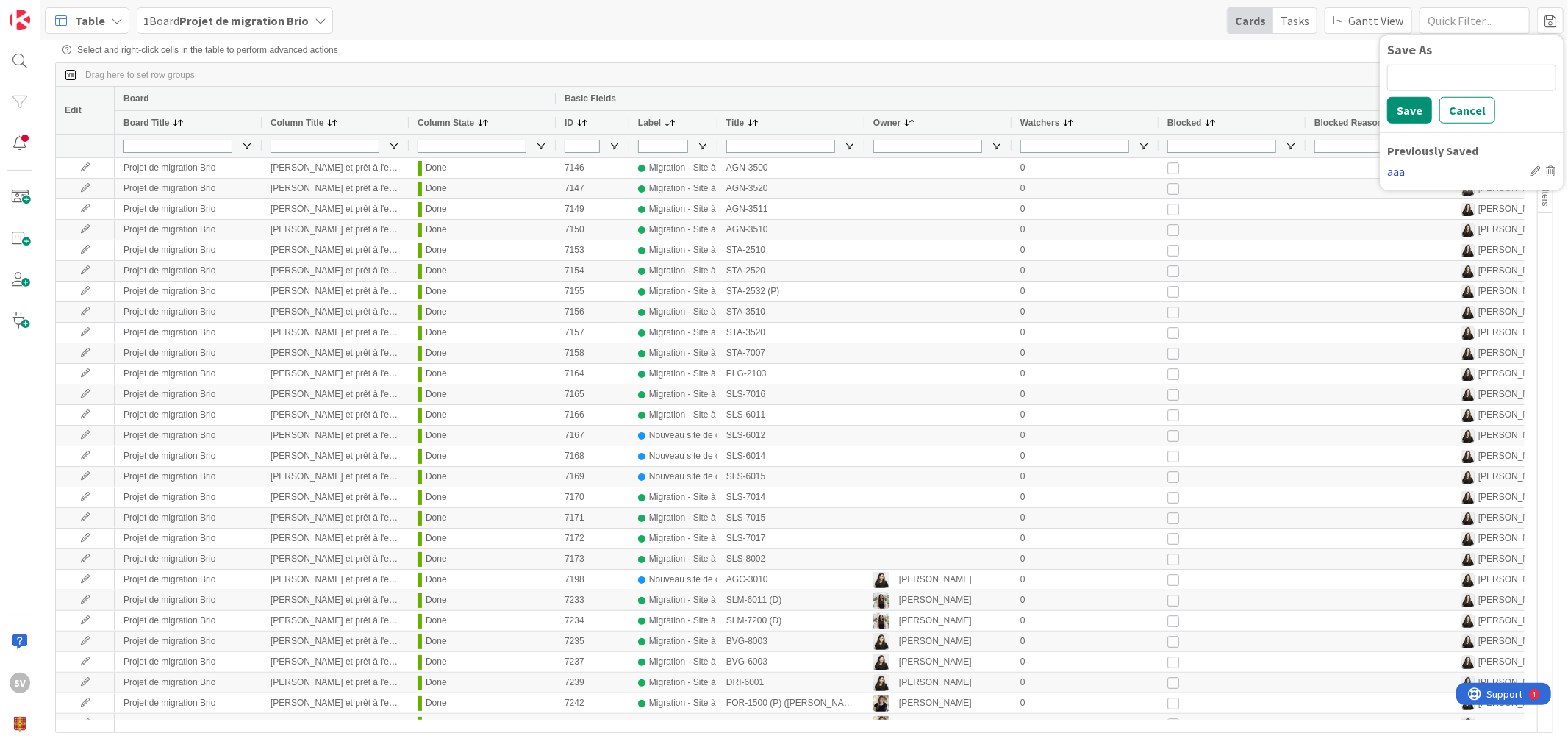
drag, startPoint x: 1407, startPoint y: 171, endPoint x: 1399, endPoint y: 173, distance: 8.2
click at [1407, 170] on div "aaa" at bounding box center [1455, 170] width 137 height 18
click at [1547, 171] on icon at bounding box center [1551, 170] width 10 height 10
click at [116, 14] on icon at bounding box center [117, 20] width 12 height 12
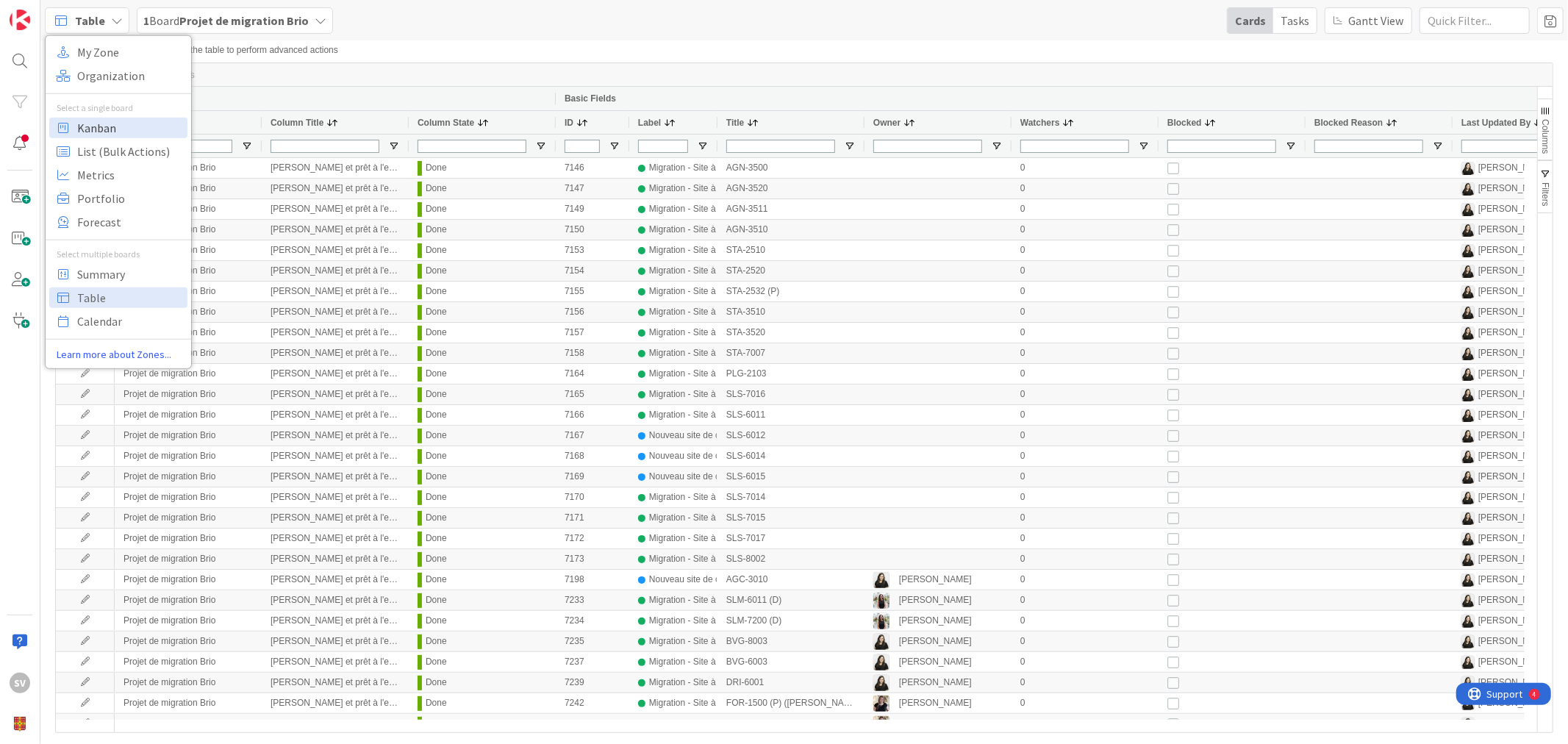
click at [111, 123] on span "Kanban" at bounding box center [131, 127] width 106 height 22
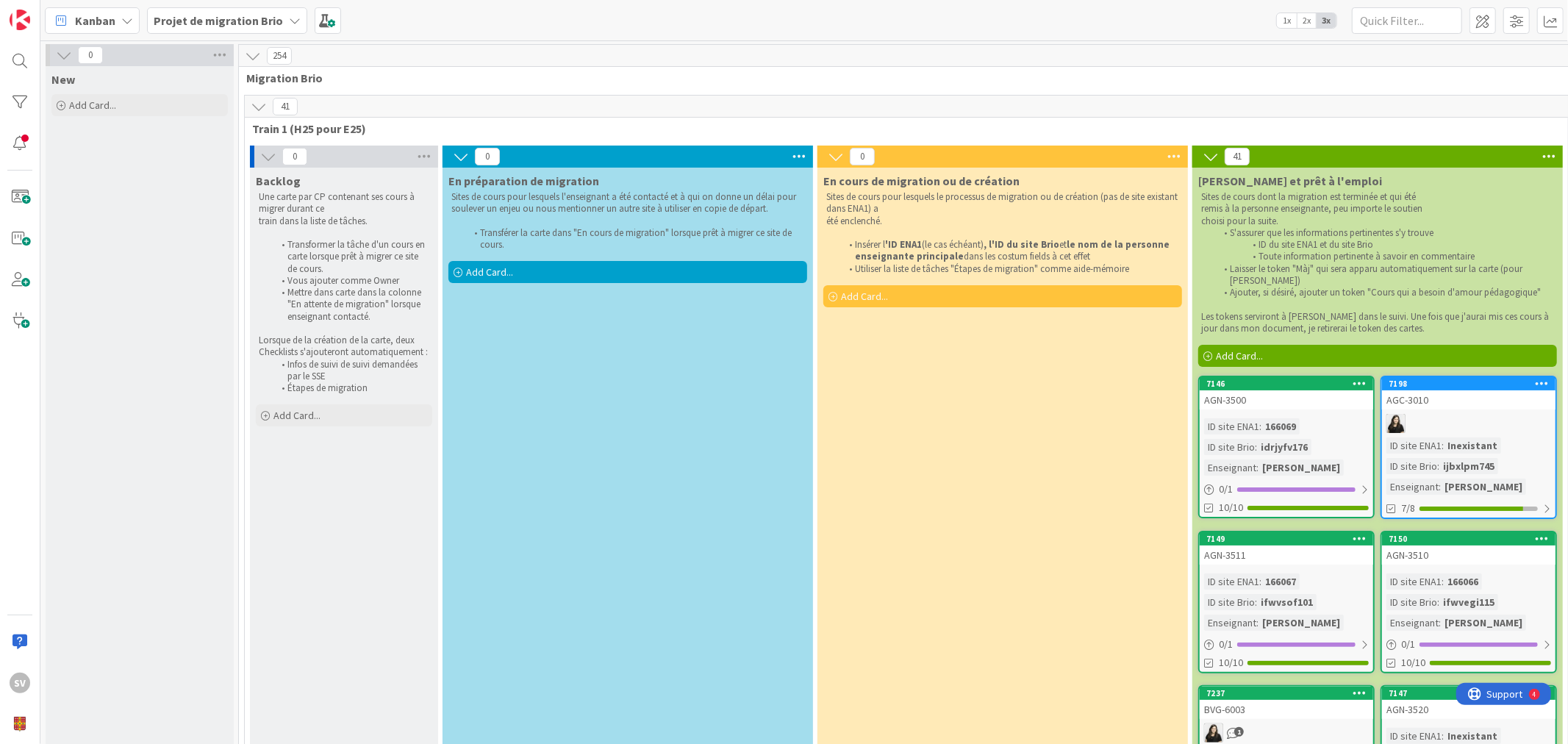
click at [294, 8] on div "Projet de migration Brio" at bounding box center [227, 20] width 160 height 26
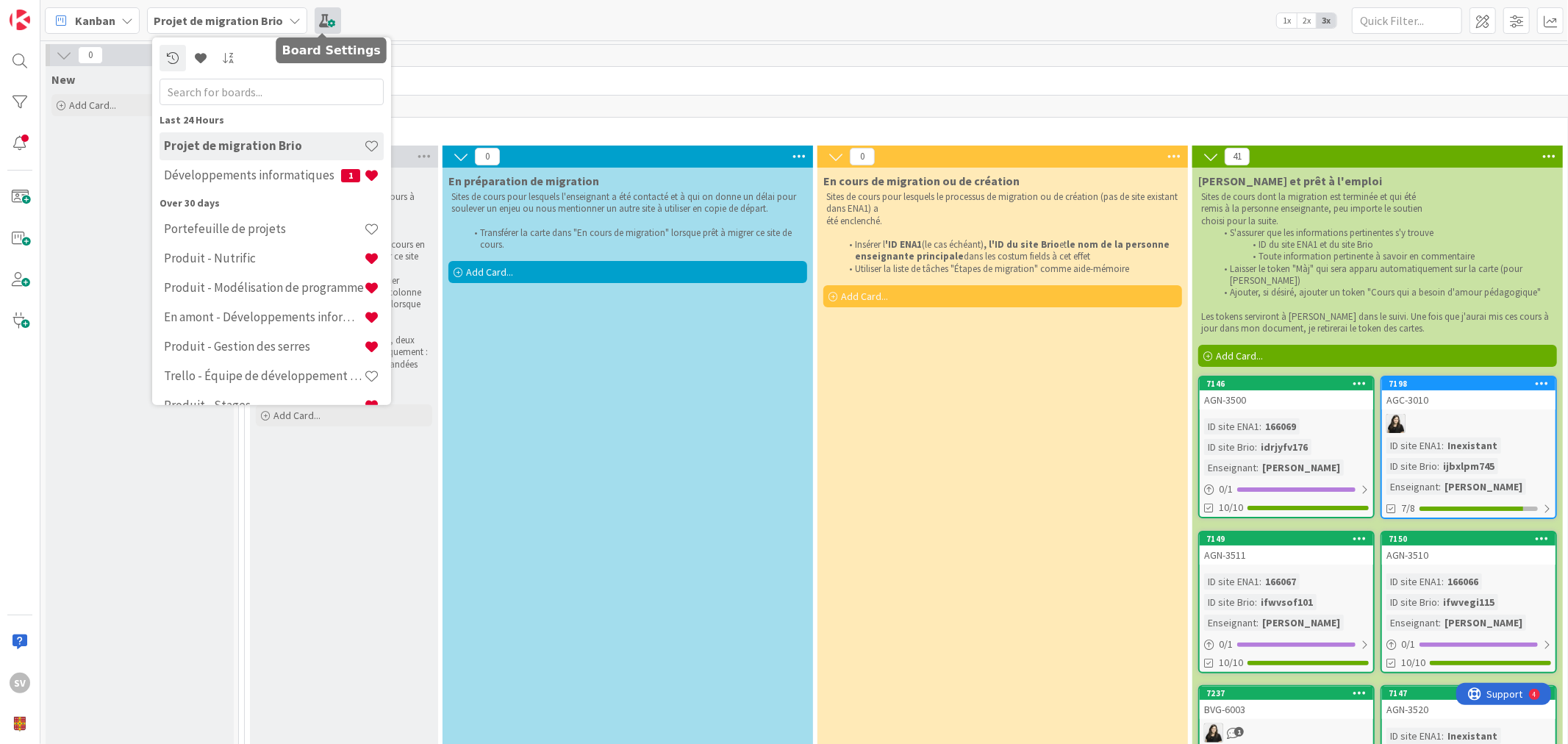
click at [324, 10] on span at bounding box center [327, 20] width 26 height 26
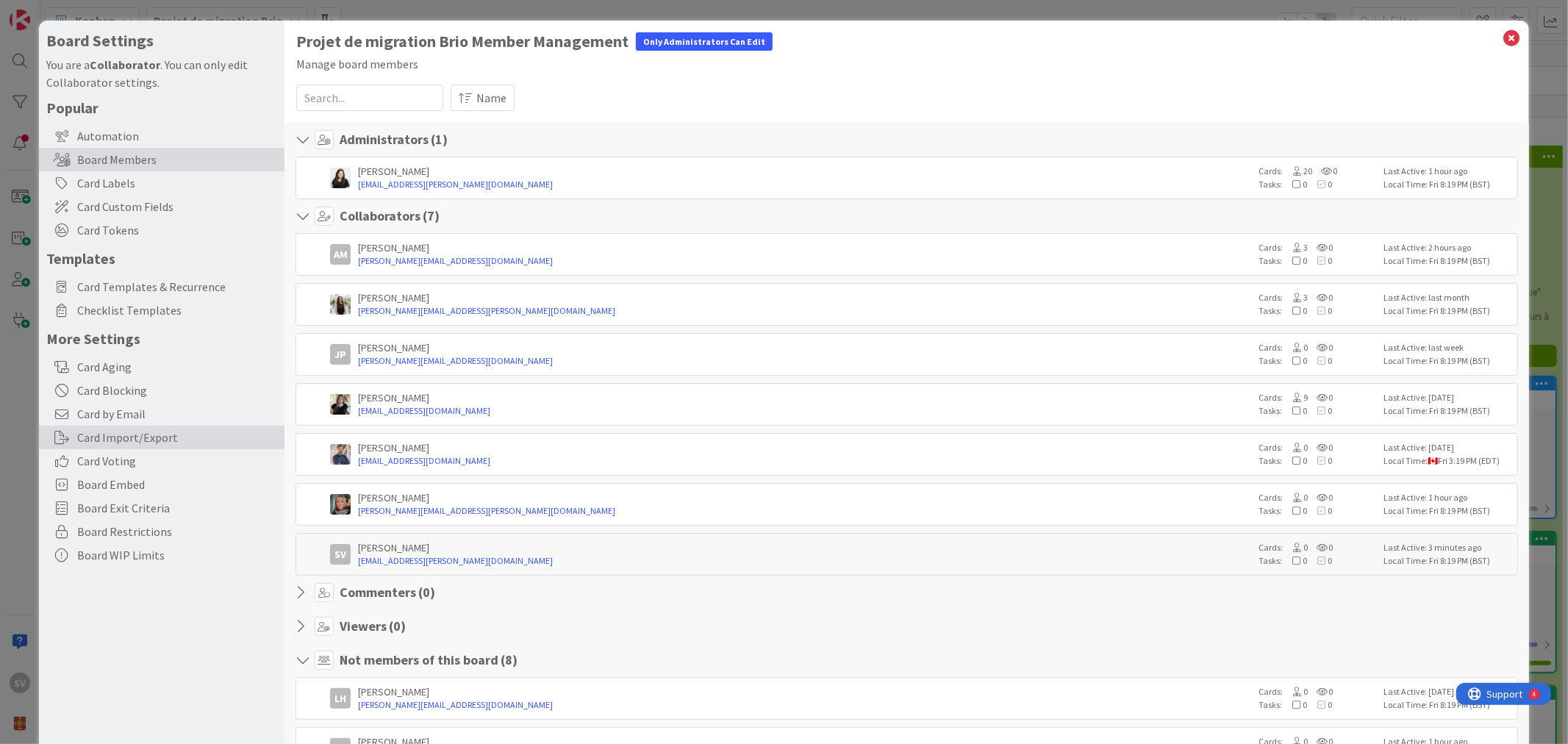
click at [131, 444] on div "Card Import/Export" at bounding box center [161, 438] width 245 height 24
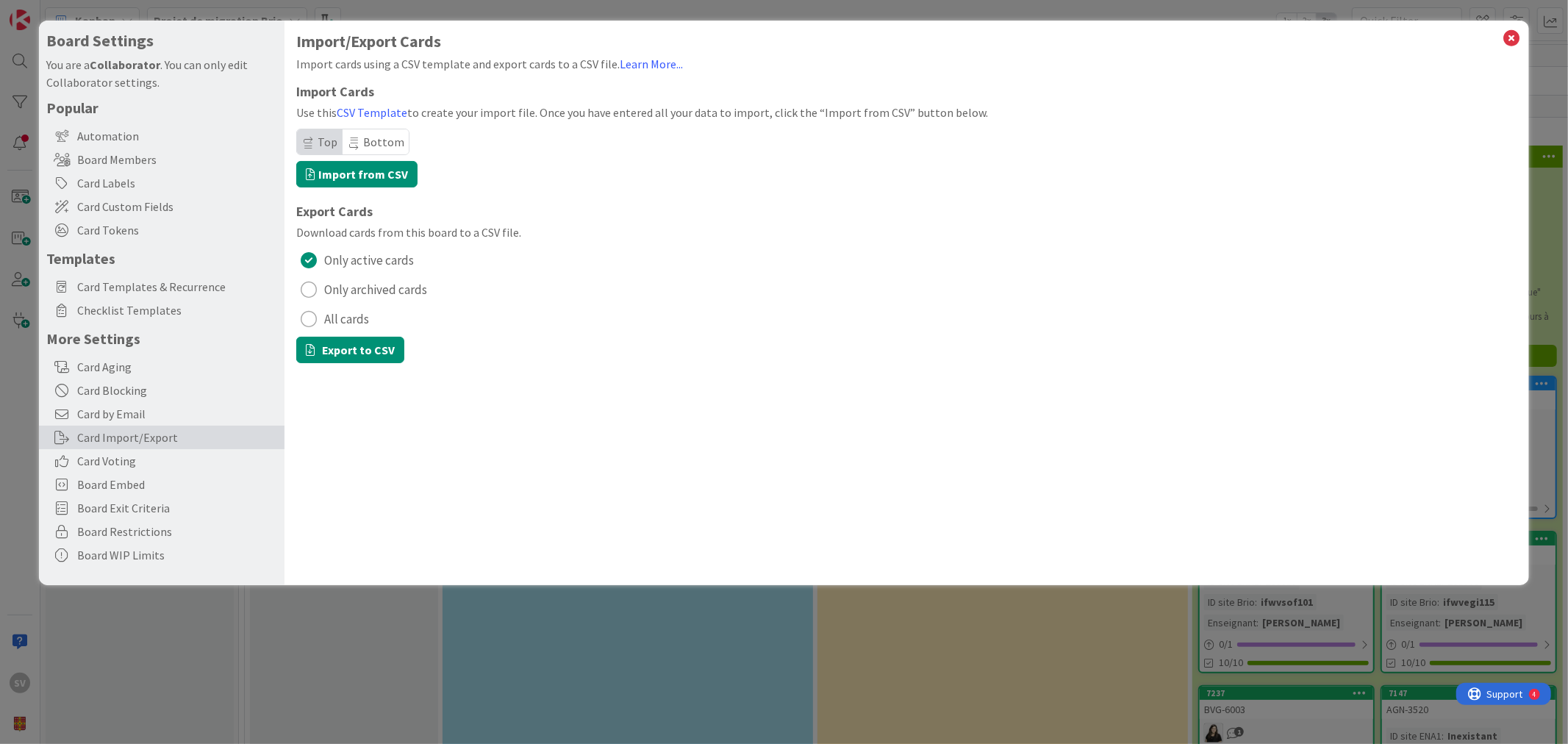
click at [348, 314] on span "All cards" at bounding box center [346, 319] width 45 height 22
click at [388, 352] on button "Export to CSV" at bounding box center [350, 349] width 108 height 26
click at [1512, 26] on div "Board Settings You are a Collaborator . You can only edit Collaborator settings…" at bounding box center [783, 303] width 1490 height 565
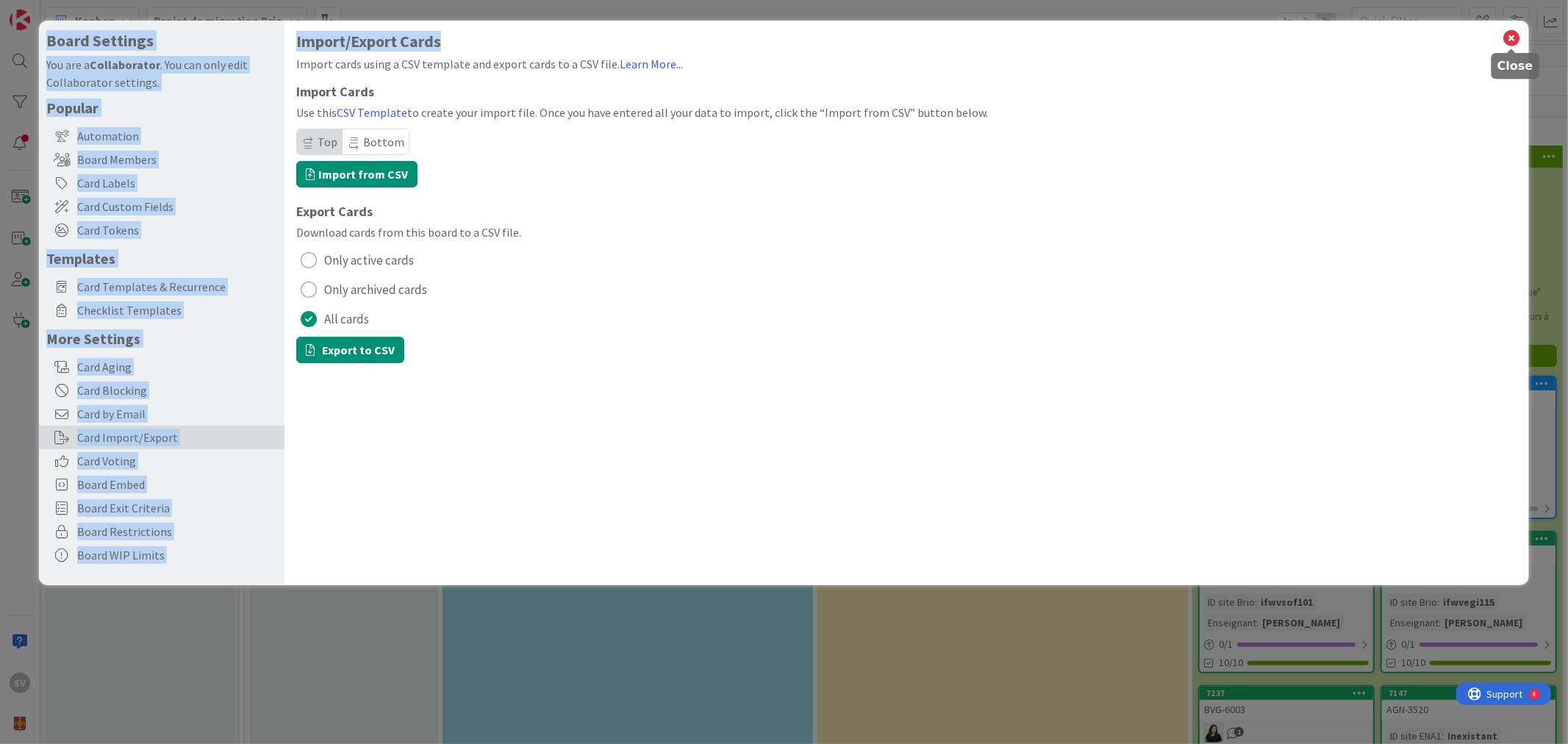
click at [1514, 37] on icon at bounding box center [1512, 38] width 19 height 20
